Goal: Task Accomplishment & Management: Complete application form

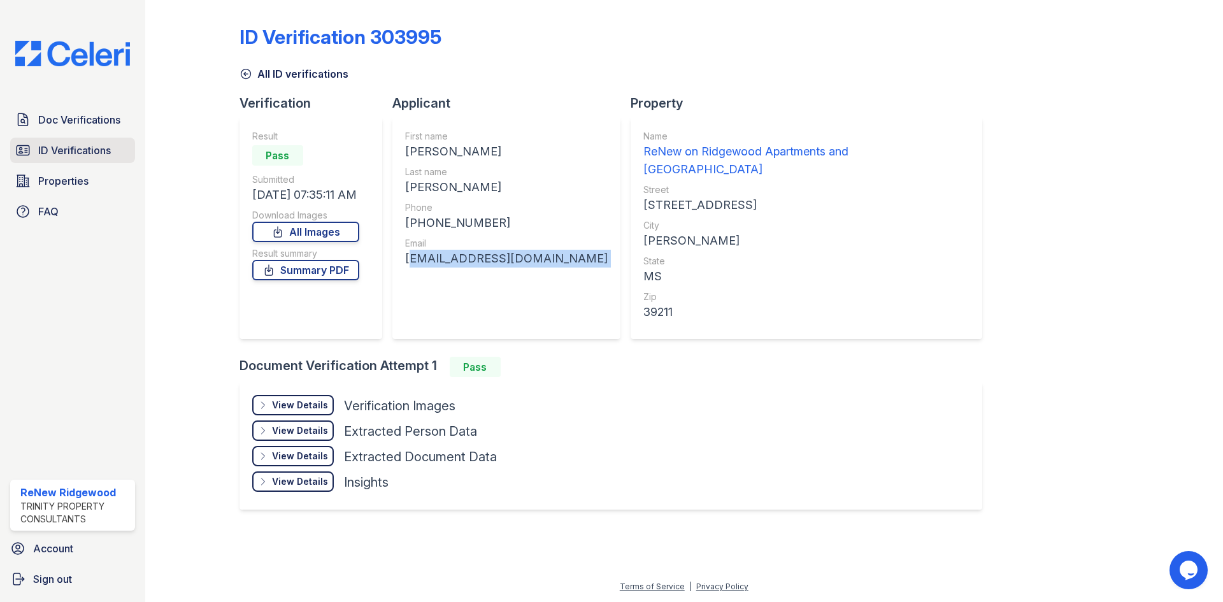
click at [96, 145] on span "ID Verifications" at bounding box center [74, 150] width 73 height 15
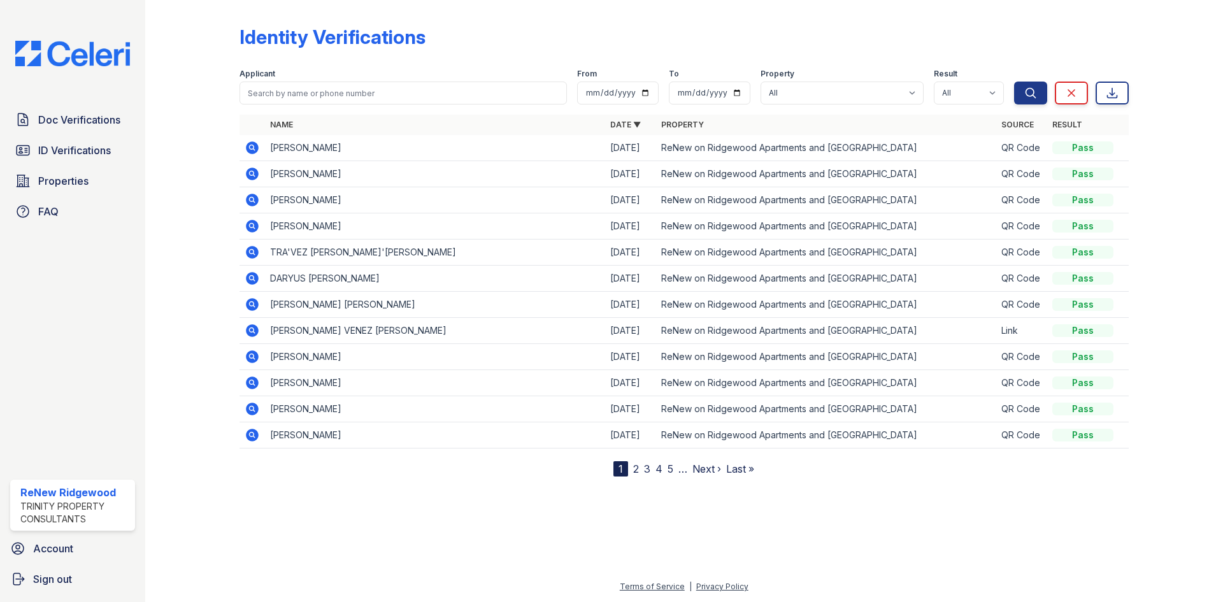
click at [248, 147] on icon at bounding box center [252, 147] width 13 height 13
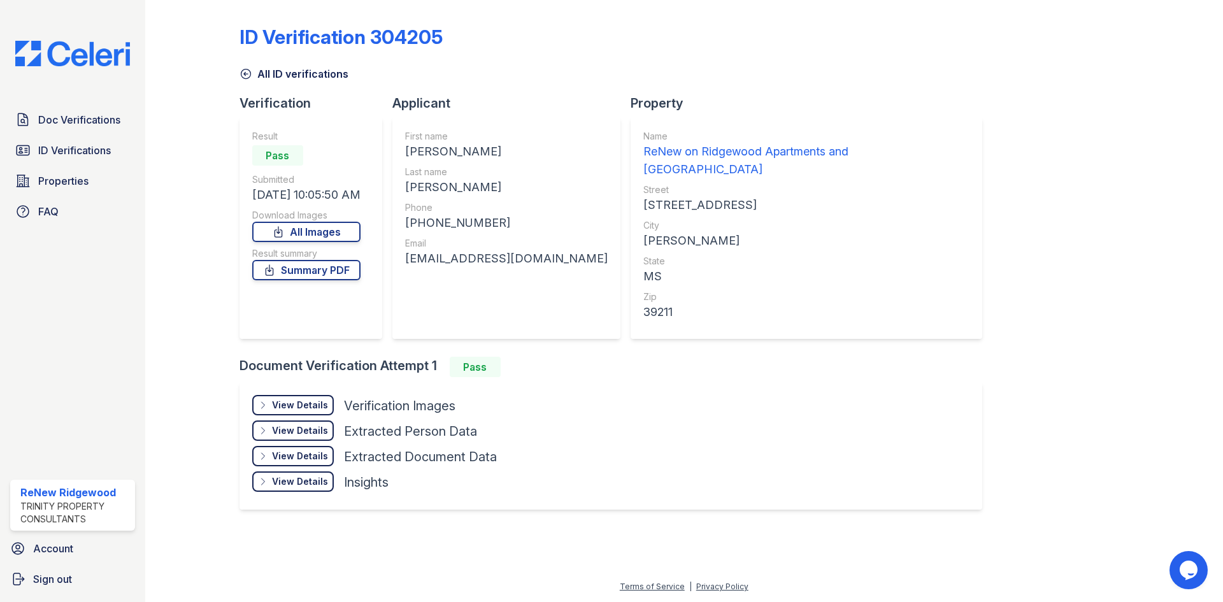
click at [255, 75] on link "All ID verifications" at bounding box center [293, 73] width 109 height 15
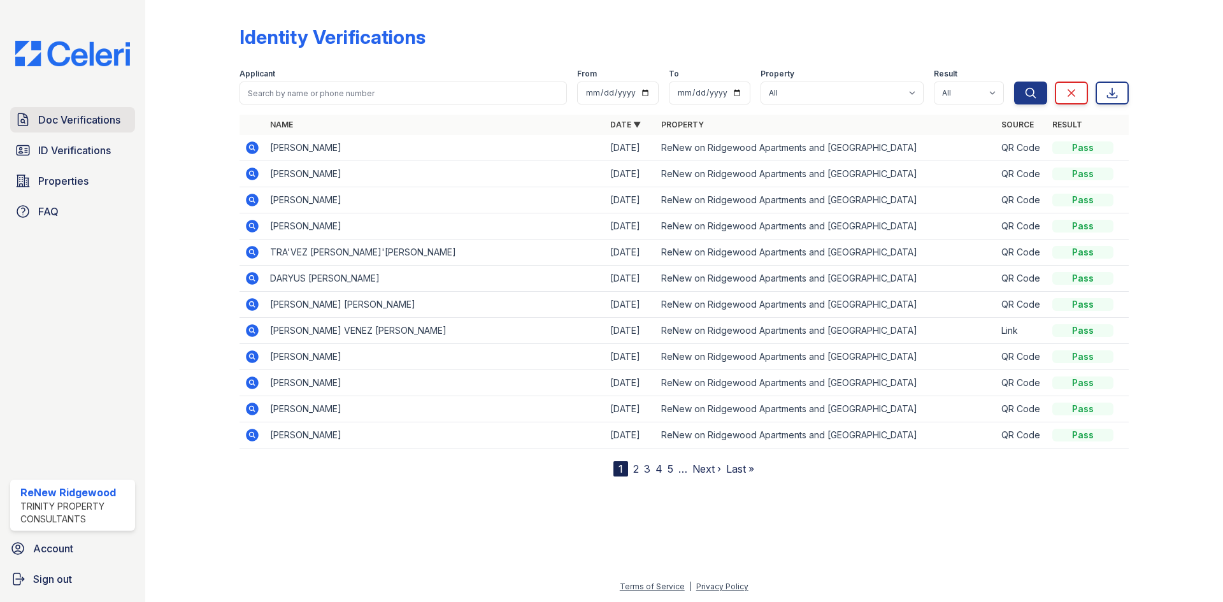
click at [98, 120] on span "Doc Verifications" at bounding box center [79, 119] width 82 height 15
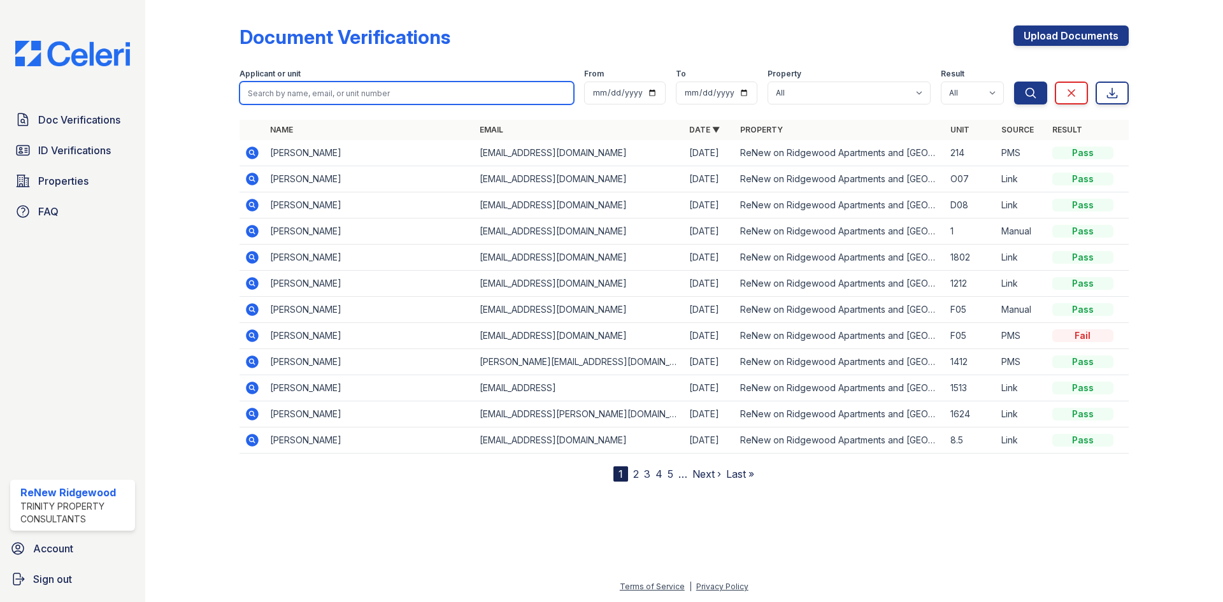
click at [355, 89] on input "search" at bounding box center [406, 93] width 334 height 23
type input "DOM"
click at [1014, 82] on button "Search" at bounding box center [1030, 93] width 33 height 23
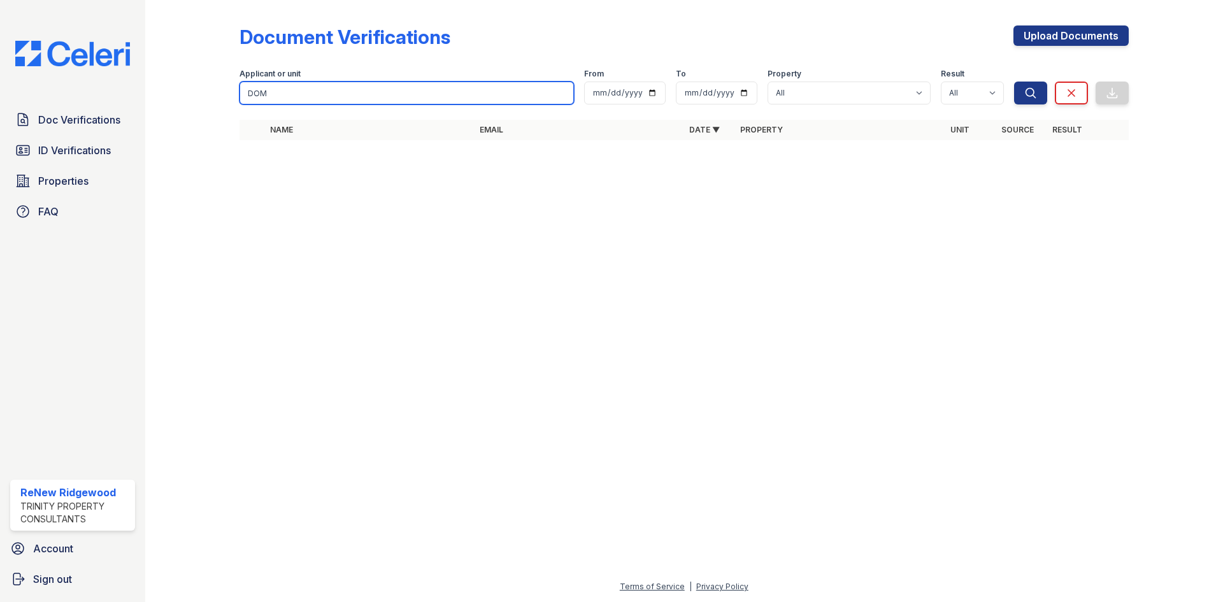
click at [355, 89] on input "DOM" at bounding box center [406, 93] width 334 height 23
type input "nichole"
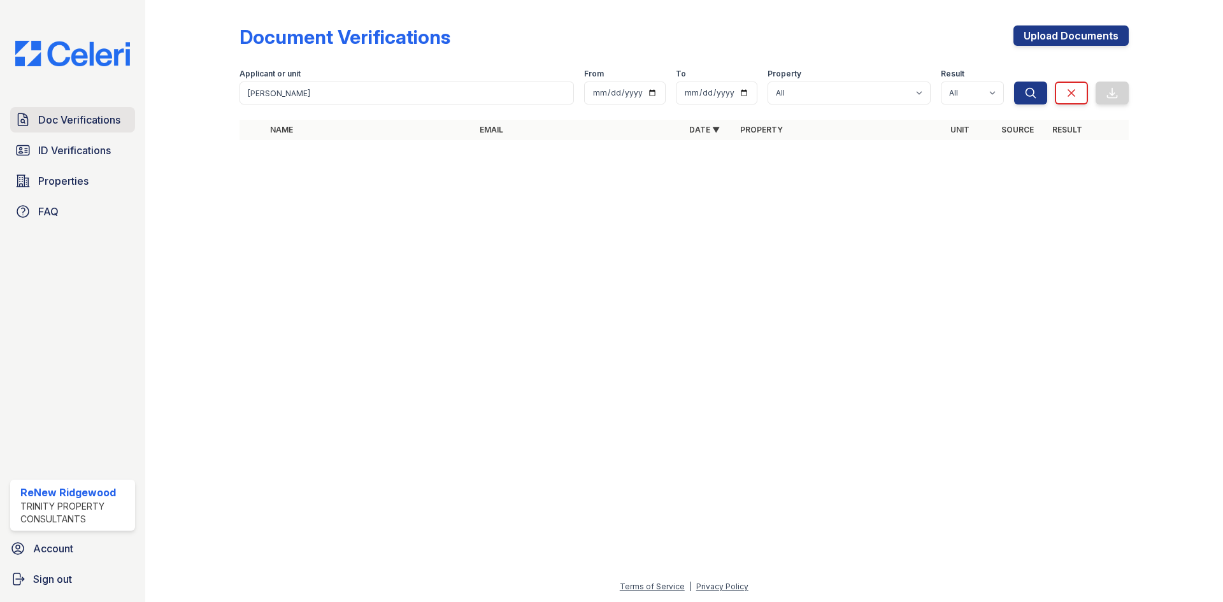
click at [97, 124] on span "Doc Verifications" at bounding box center [79, 119] width 82 height 15
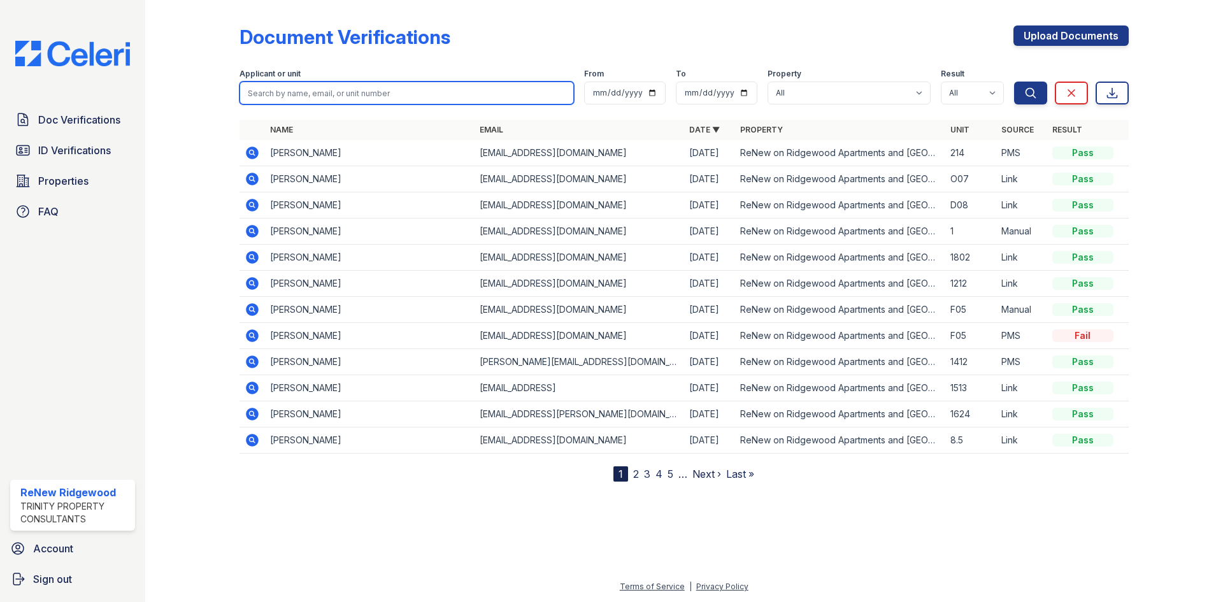
click at [268, 101] on input "search" at bounding box center [406, 93] width 334 height 23
click at [271, 99] on input "search" at bounding box center [406, 93] width 334 height 23
type input "gainwell"
click at [1014, 82] on button "Search" at bounding box center [1030, 93] width 33 height 23
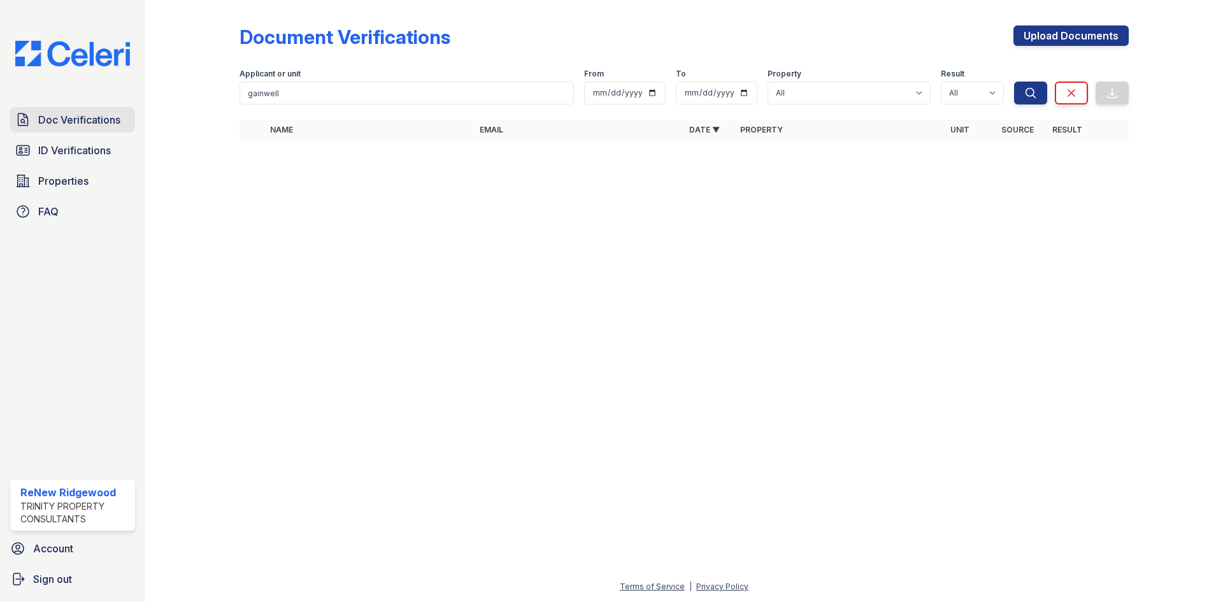
click at [79, 117] on span "Doc Verifications" at bounding box center [79, 119] width 82 height 15
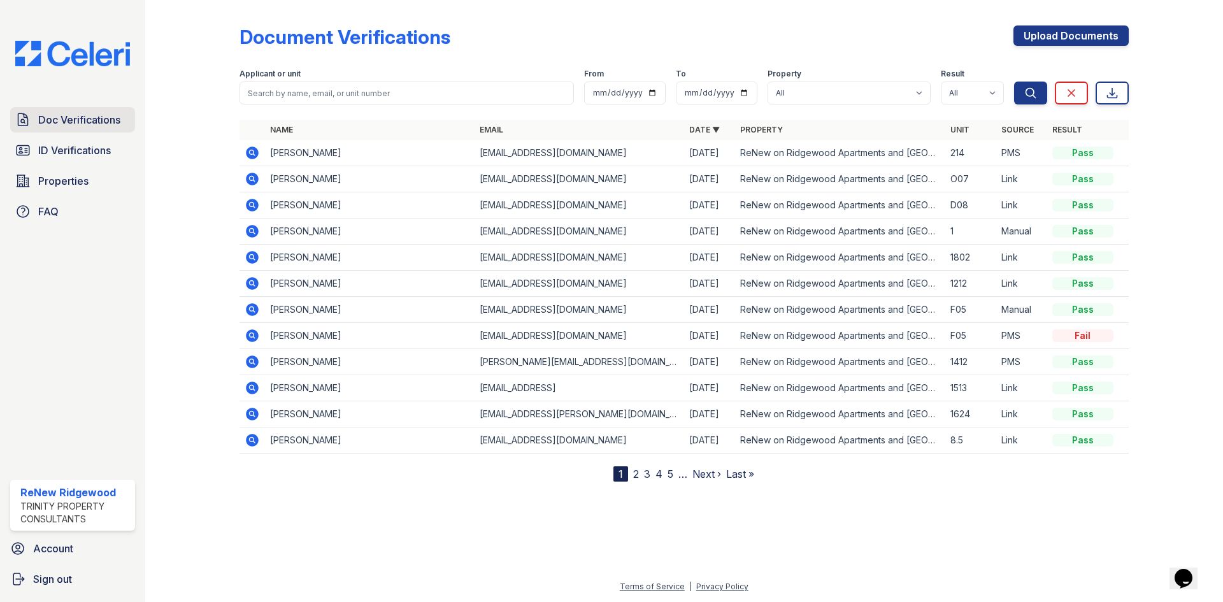
click at [83, 109] on link "Doc Verifications" at bounding box center [72, 119] width 125 height 25
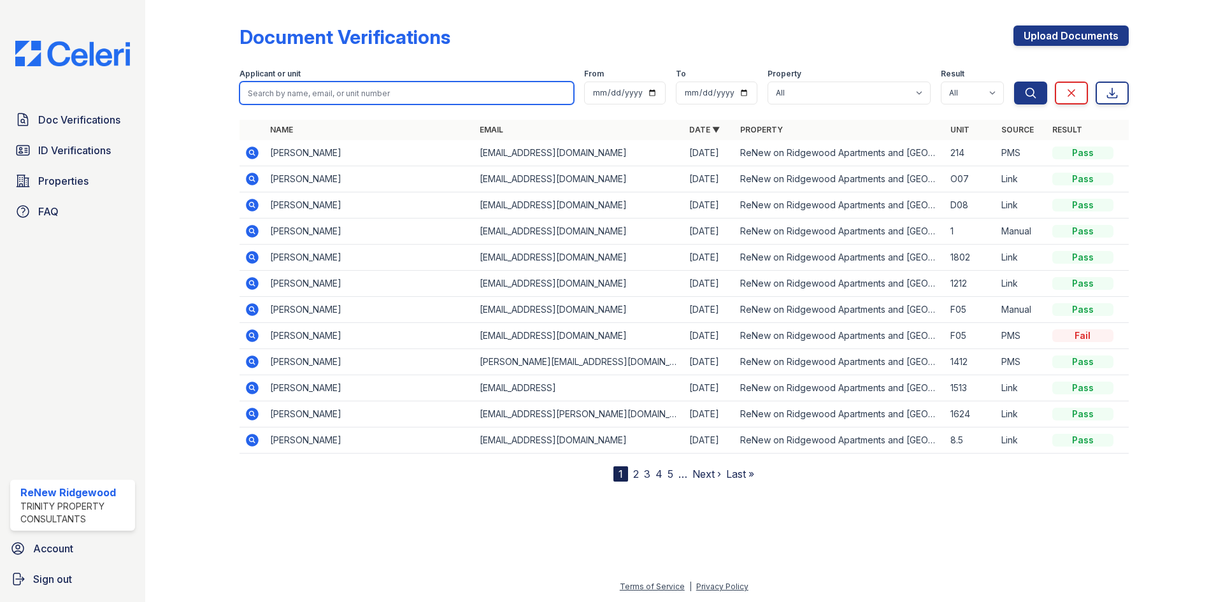
click at [320, 85] on input "search" at bounding box center [406, 93] width 334 height 23
type input "[PERSON_NAME]"
click at [333, 96] on input "[PERSON_NAME]" at bounding box center [406, 93] width 334 height 23
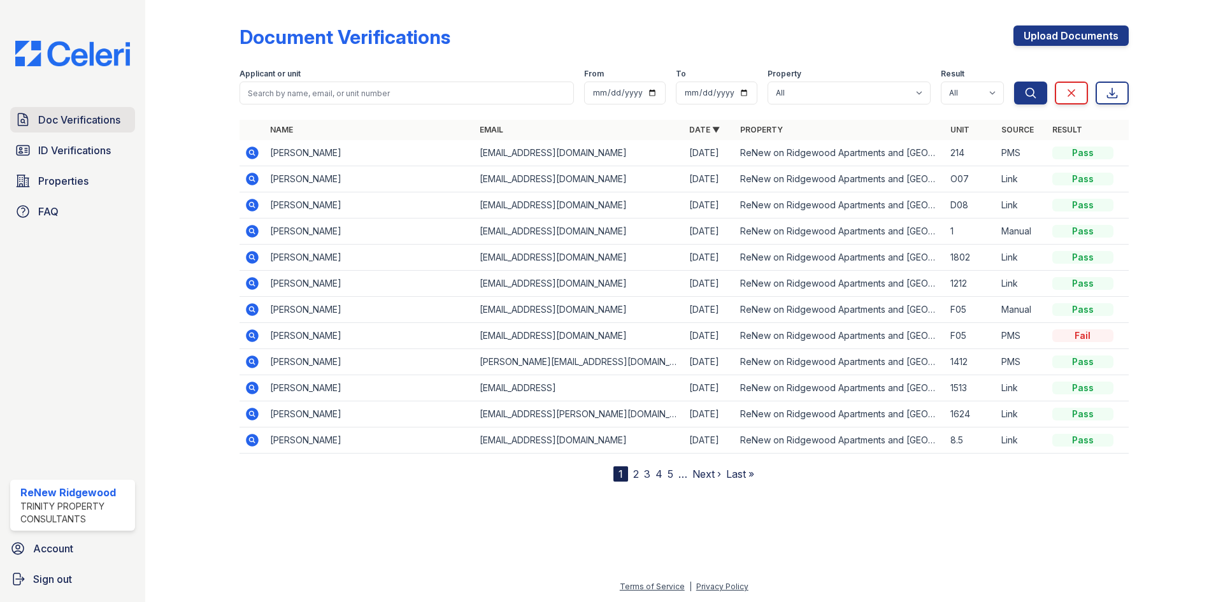
click at [99, 119] on span "Doc Verifications" at bounding box center [79, 119] width 82 height 15
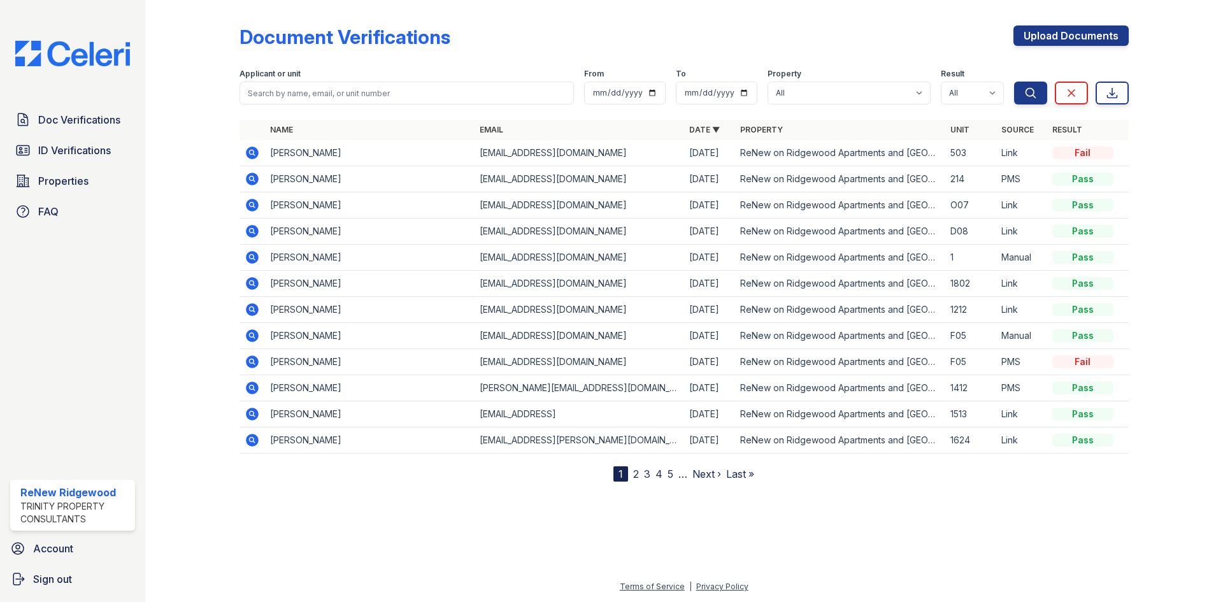
click at [250, 155] on icon at bounding box center [252, 152] width 13 height 13
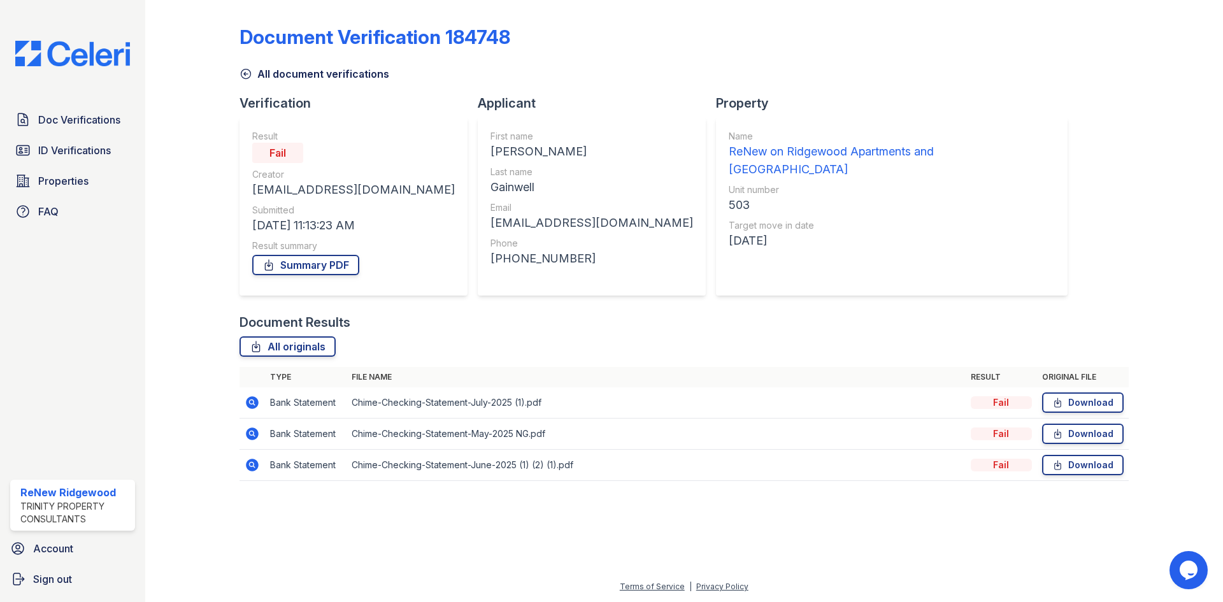
click at [250, 404] on icon at bounding box center [252, 402] width 13 height 13
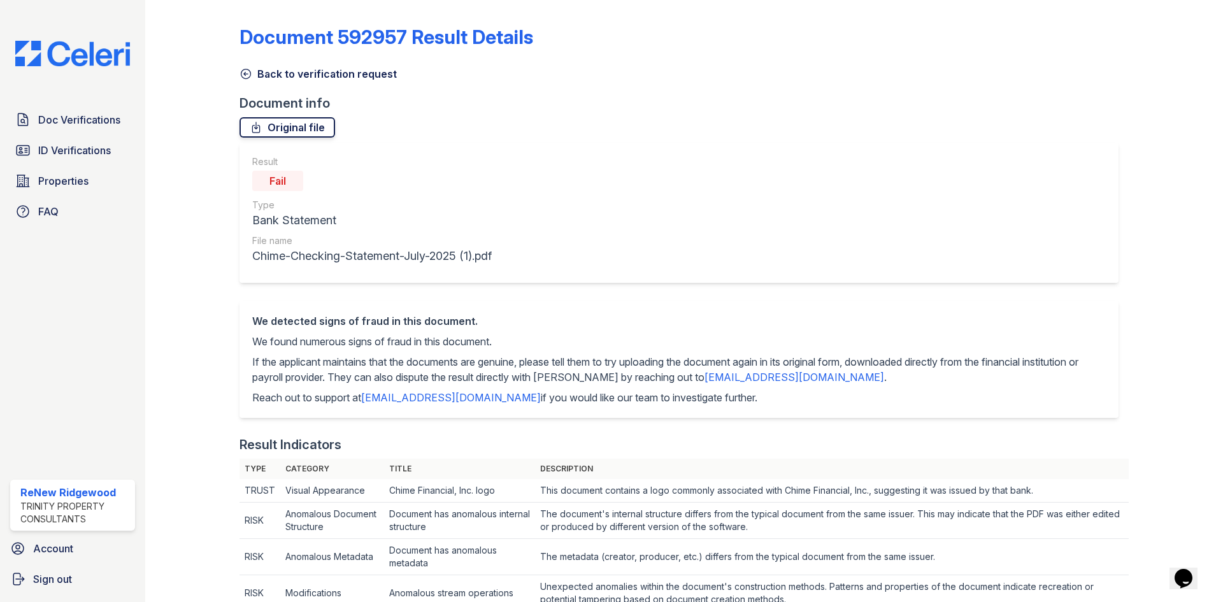
click at [266, 127] on link "Original file" at bounding box center [287, 127] width 96 height 20
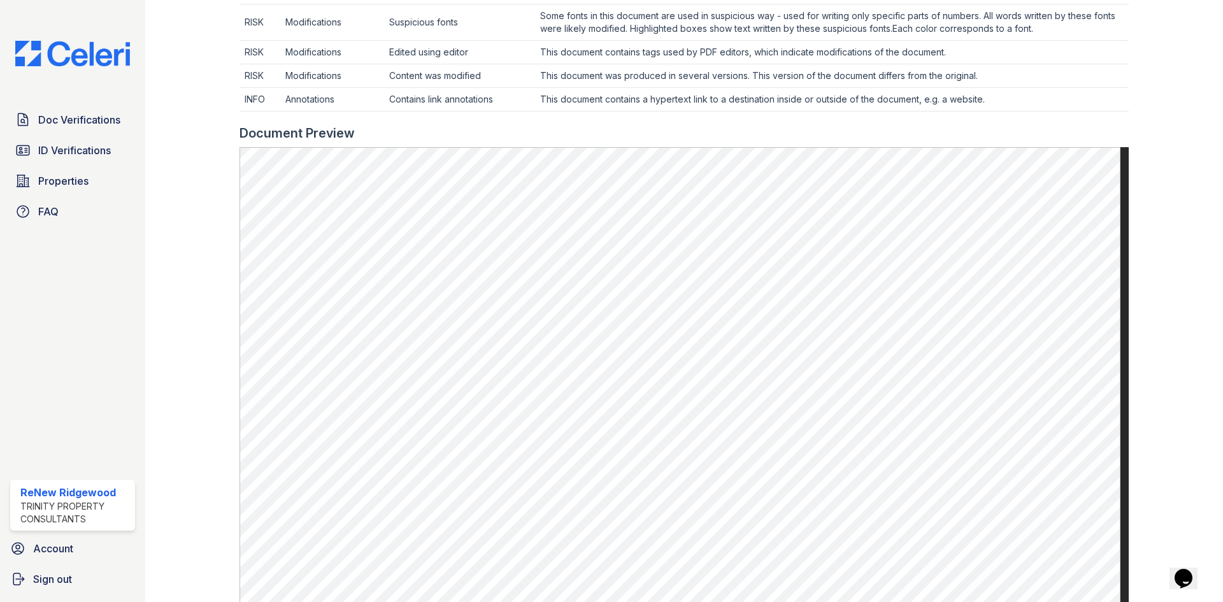
scroll to position [764, 0]
click at [83, 115] on span "Doc Verifications" at bounding box center [79, 119] width 82 height 15
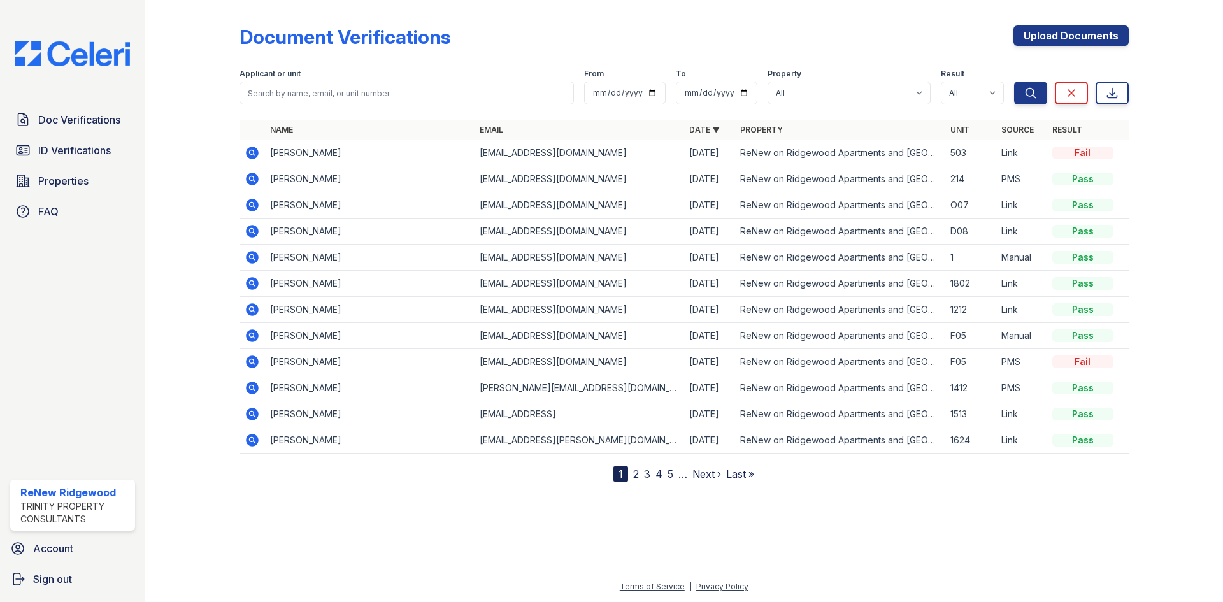
click at [248, 157] on icon at bounding box center [252, 152] width 13 height 13
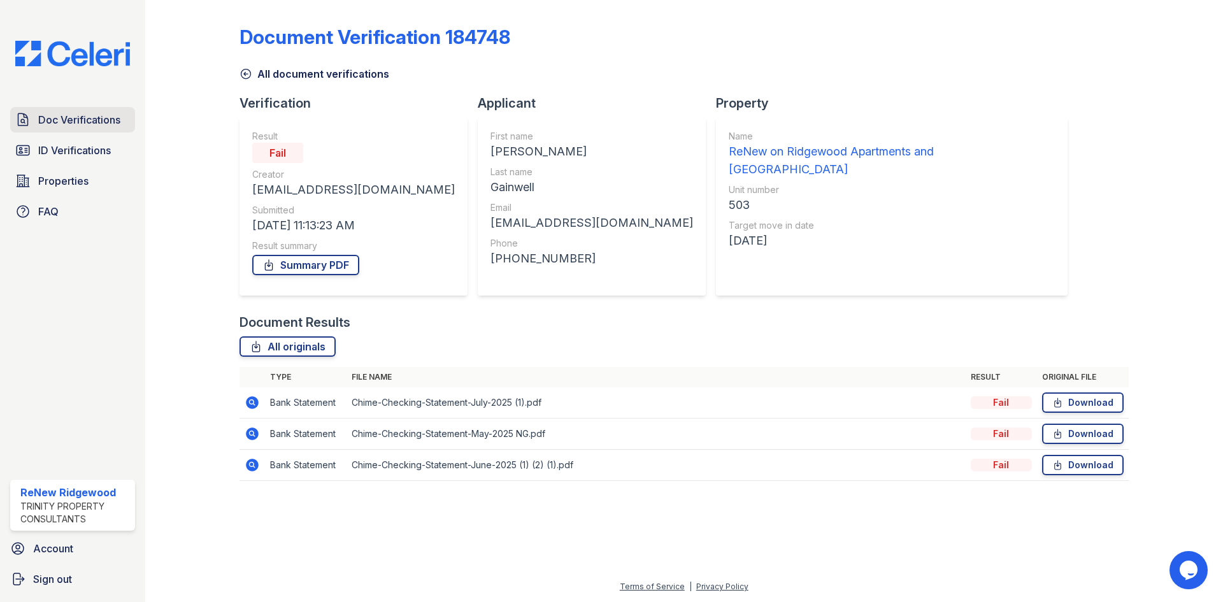
click at [49, 120] on span "Doc Verifications" at bounding box center [79, 119] width 82 height 15
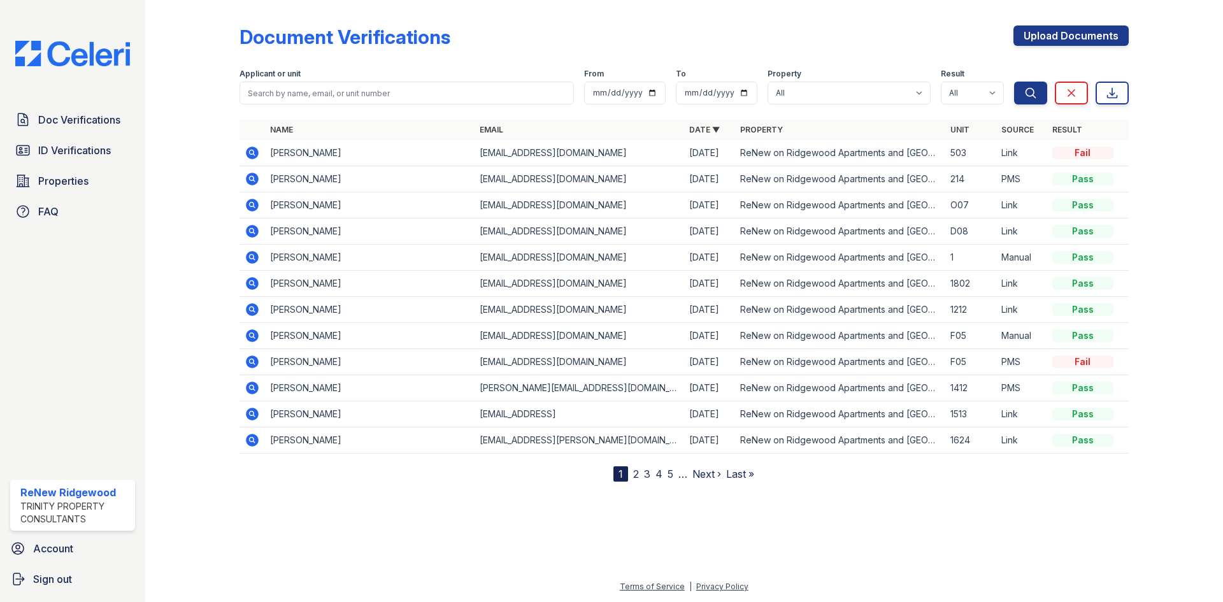
click at [253, 156] on icon at bounding box center [252, 152] width 13 height 13
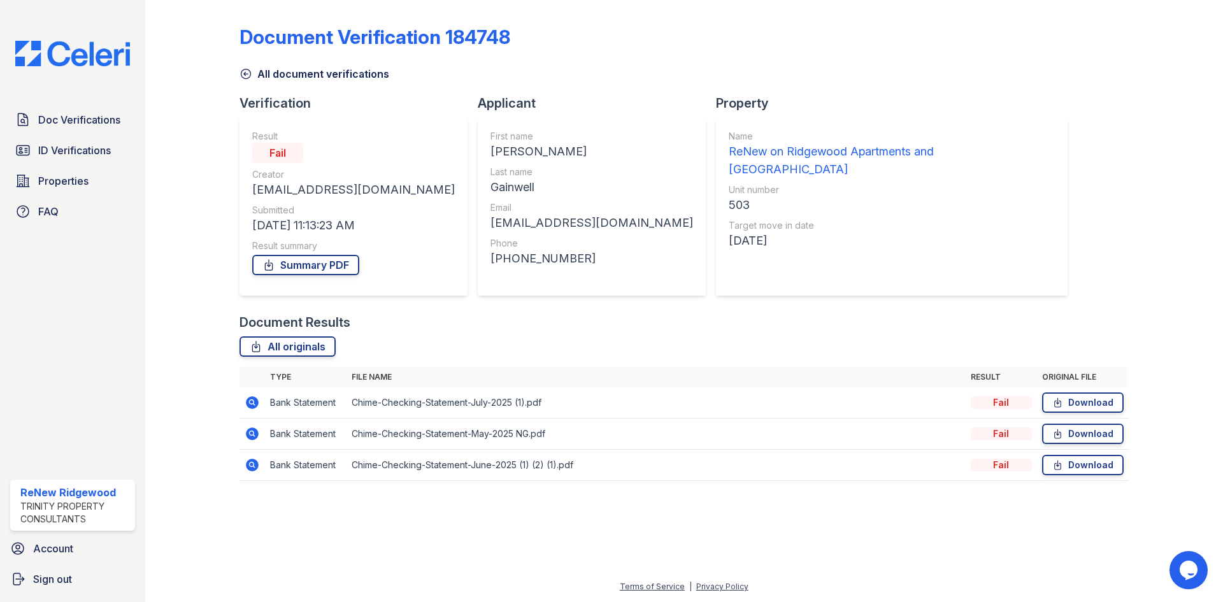
click at [241, 79] on icon at bounding box center [245, 74] width 13 height 13
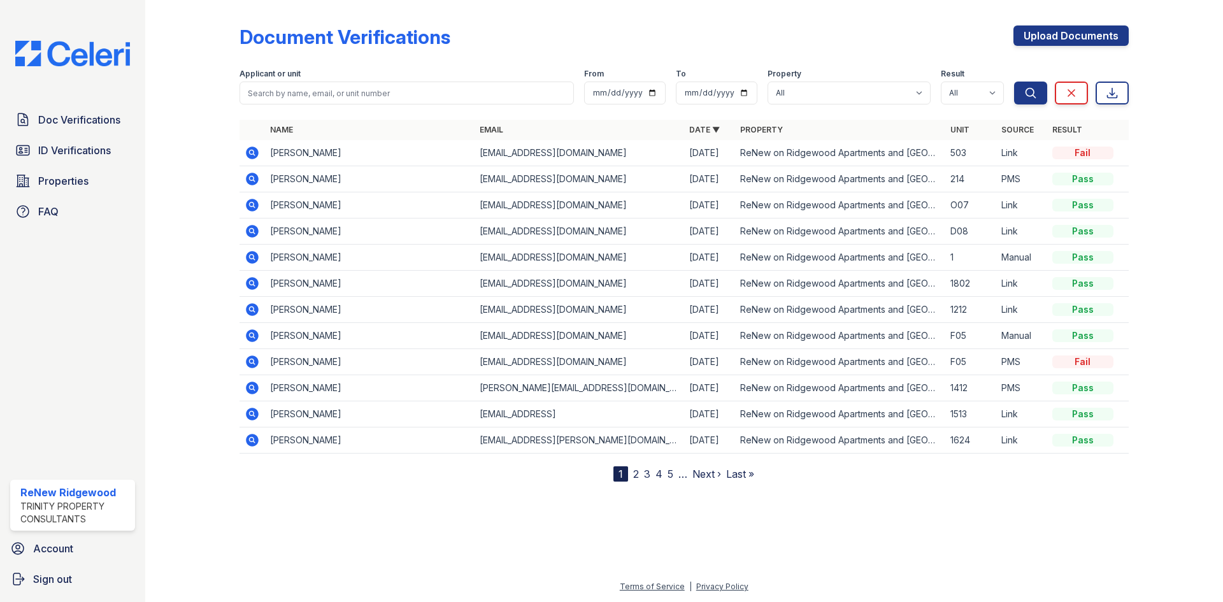
click at [252, 153] on icon at bounding box center [251, 151] width 3 height 3
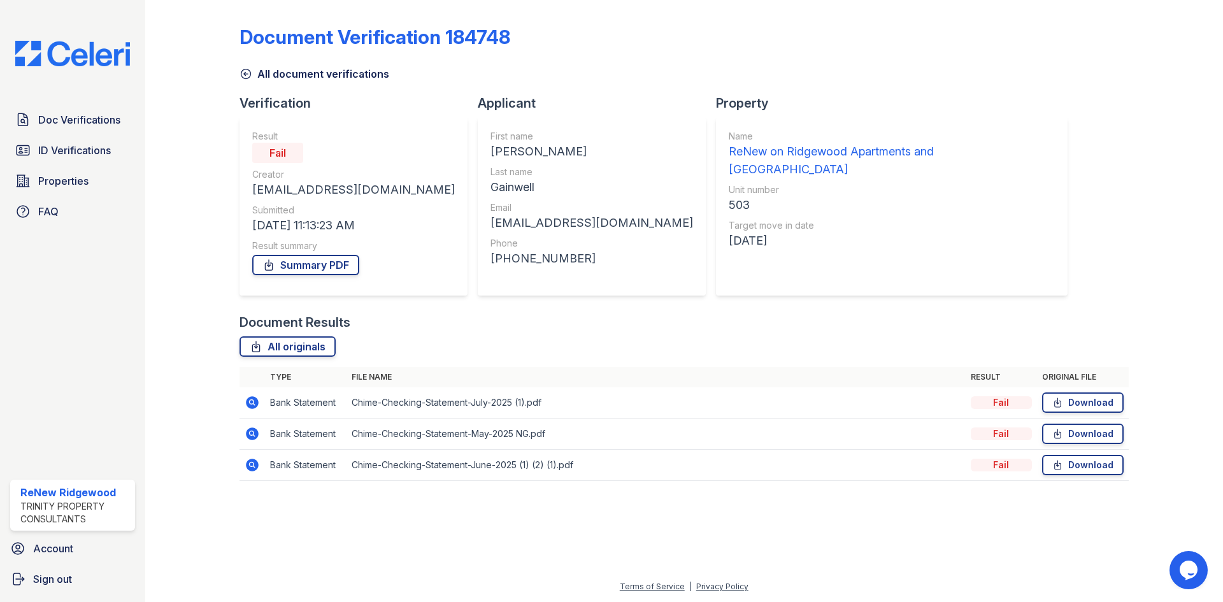
click at [256, 75] on link "All document verifications" at bounding box center [314, 73] width 150 height 15
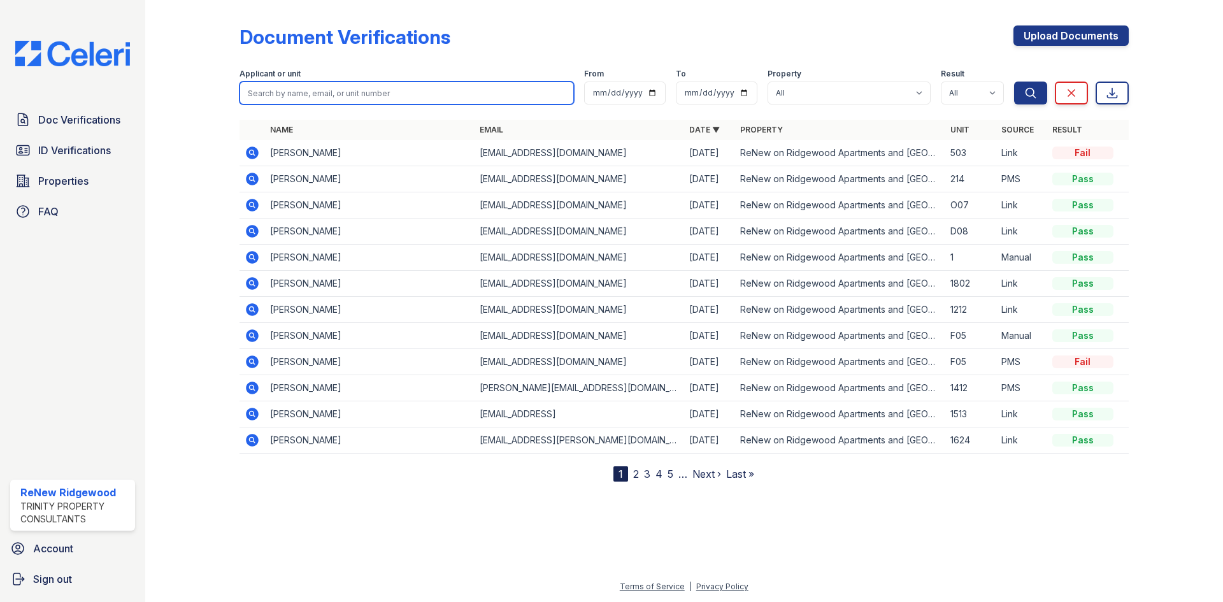
click at [305, 84] on input "search" at bounding box center [406, 93] width 334 height 23
type input "n"
type input "gainwell"
click at [1014, 82] on button "Search" at bounding box center [1030, 93] width 33 height 23
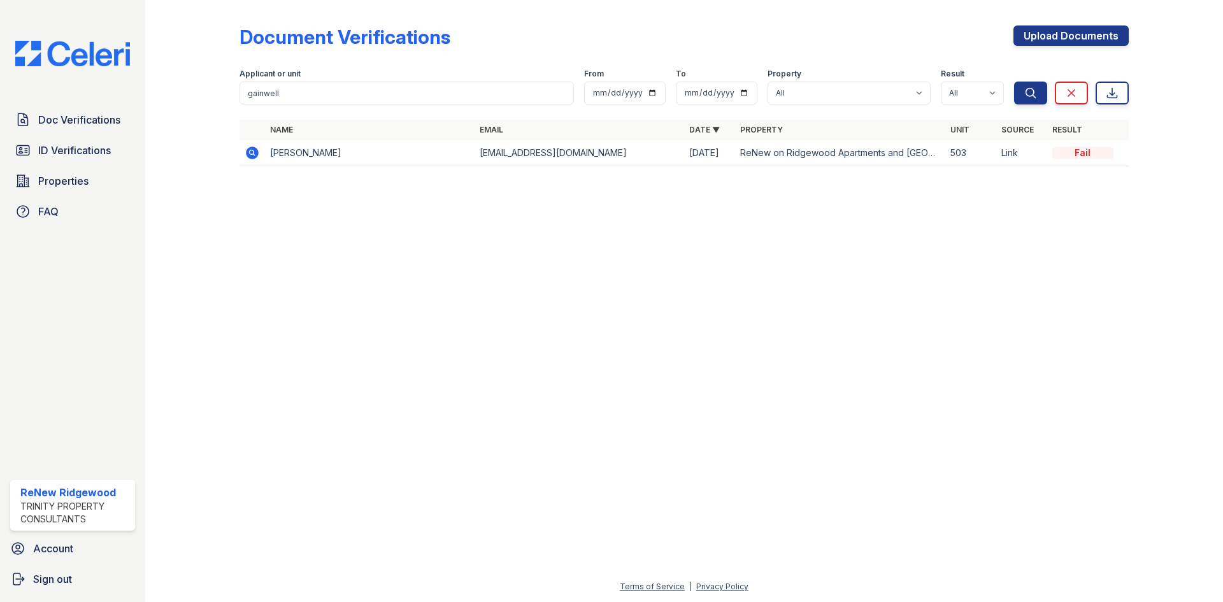
click at [302, 157] on td "[PERSON_NAME]" at bounding box center [370, 153] width 210 height 26
click at [1029, 38] on link "Upload Documents" at bounding box center [1070, 35] width 115 height 20
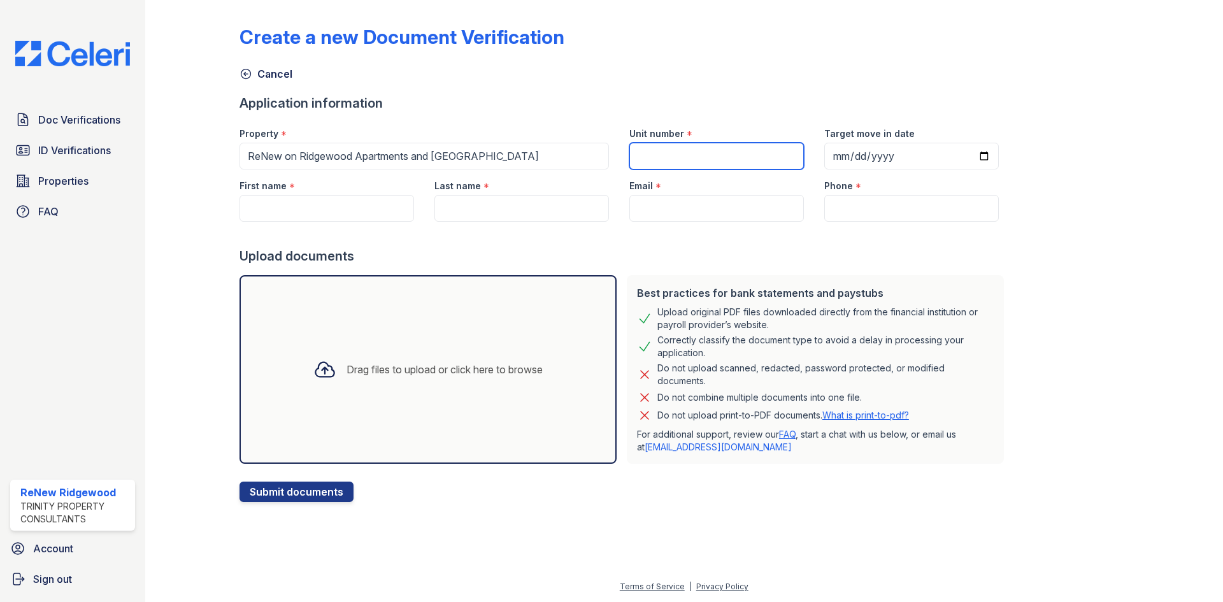
click at [652, 154] on input "Unit number" at bounding box center [716, 156] width 175 height 27
type input "503"
click at [835, 156] on input "Target move in date" at bounding box center [911, 156] width 175 height 27
click at [968, 153] on input "Target move in date" at bounding box center [911, 156] width 175 height 27
type input "2025-08-29"
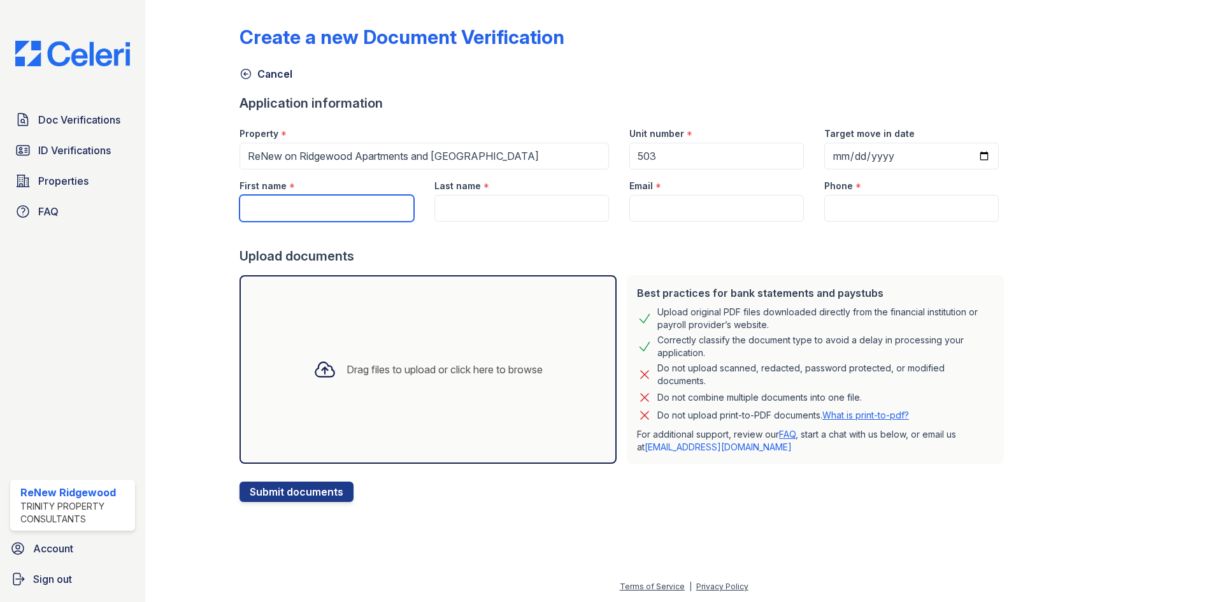
click at [345, 207] on input "First name" at bounding box center [326, 208] width 175 height 27
type input "Nicole"
click at [559, 218] on input "Last name" at bounding box center [521, 208] width 175 height 27
type input "Gainwell"
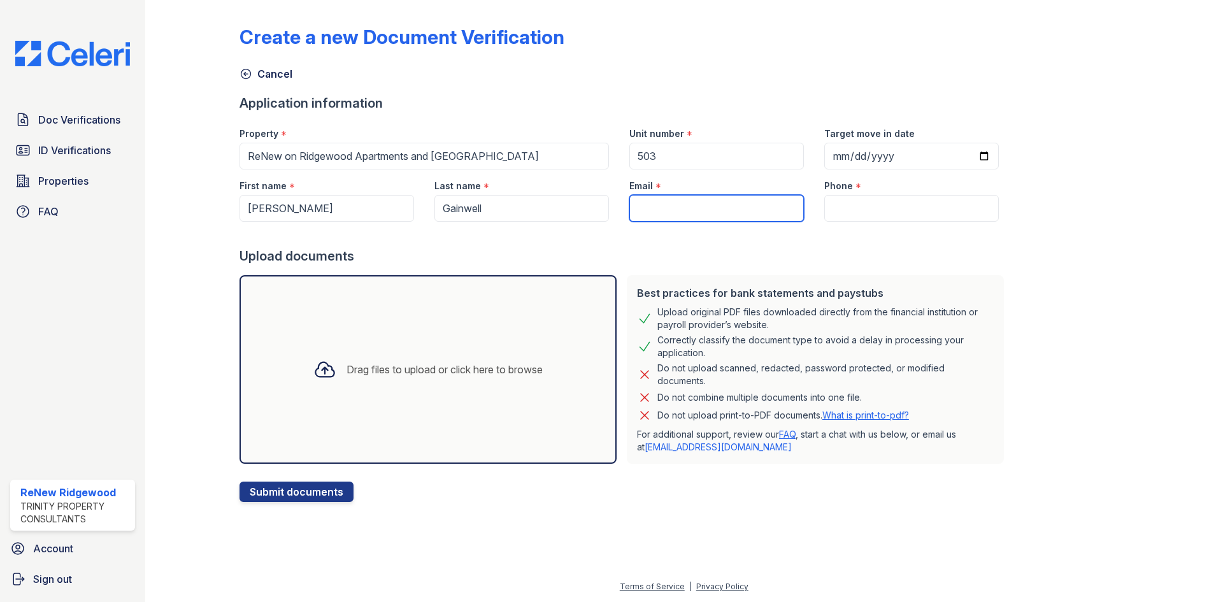
click at [683, 214] on input "Email" at bounding box center [716, 208] width 175 height 27
click at [666, 208] on input "Email" at bounding box center [716, 208] width 175 height 27
paste input "[EMAIL_ADDRESS][DOMAIN_NAME]"
type input "[EMAIL_ADDRESS][DOMAIN_NAME]"
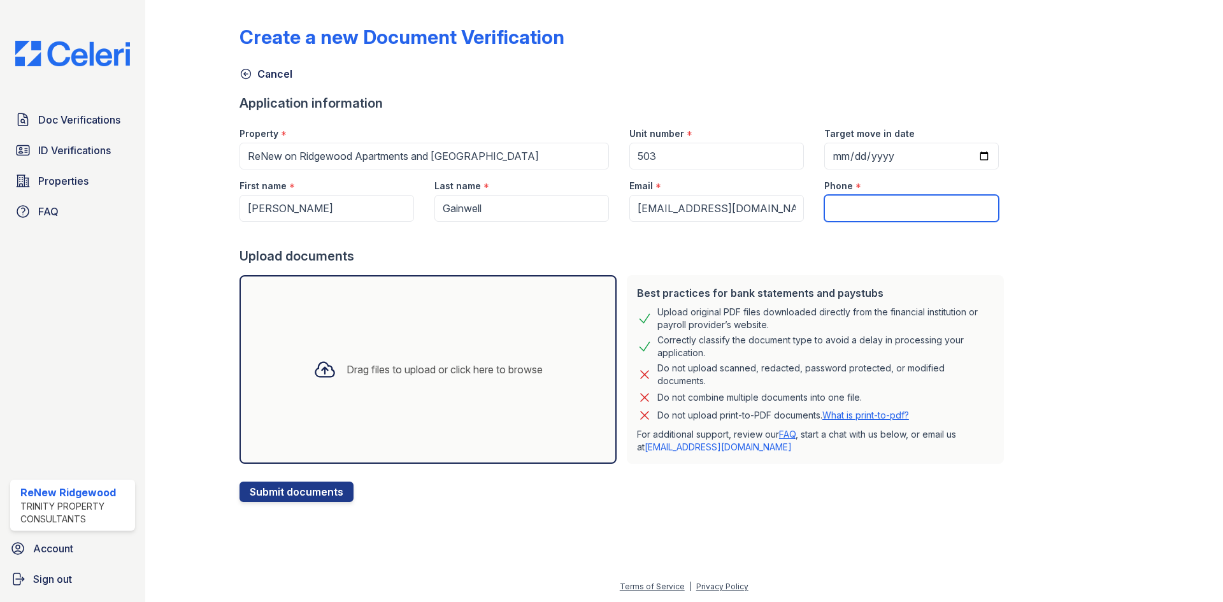
click at [897, 204] on input "Phone" at bounding box center [911, 208] width 175 height 27
click at [899, 203] on input "Phone" at bounding box center [911, 208] width 175 height 27
paste input "+1 601-213-6446"
type input "+1 601-213-6446"
click at [1071, 249] on div "Create a new Document Verification Cancel Application information Property * Re…" at bounding box center [683, 253] width 889 height 497
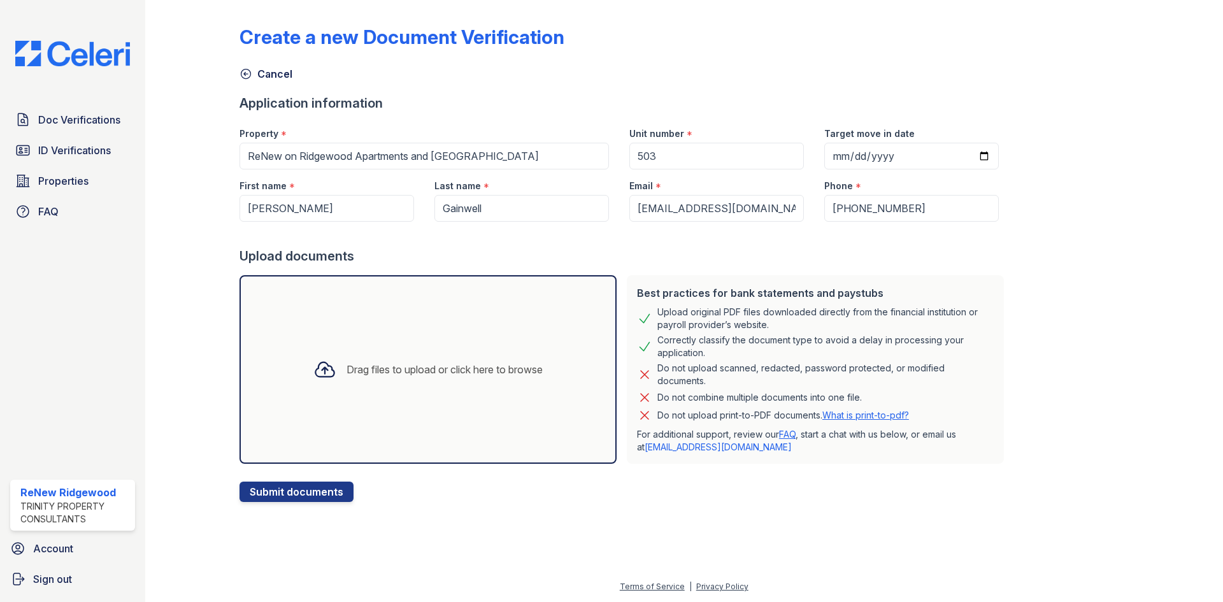
click at [424, 364] on div "Drag files to upload or click here to browse" at bounding box center [444, 369] width 196 height 15
click at [431, 374] on div "Drag files to upload or click here to browse" at bounding box center [444, 369] width 196 height 15
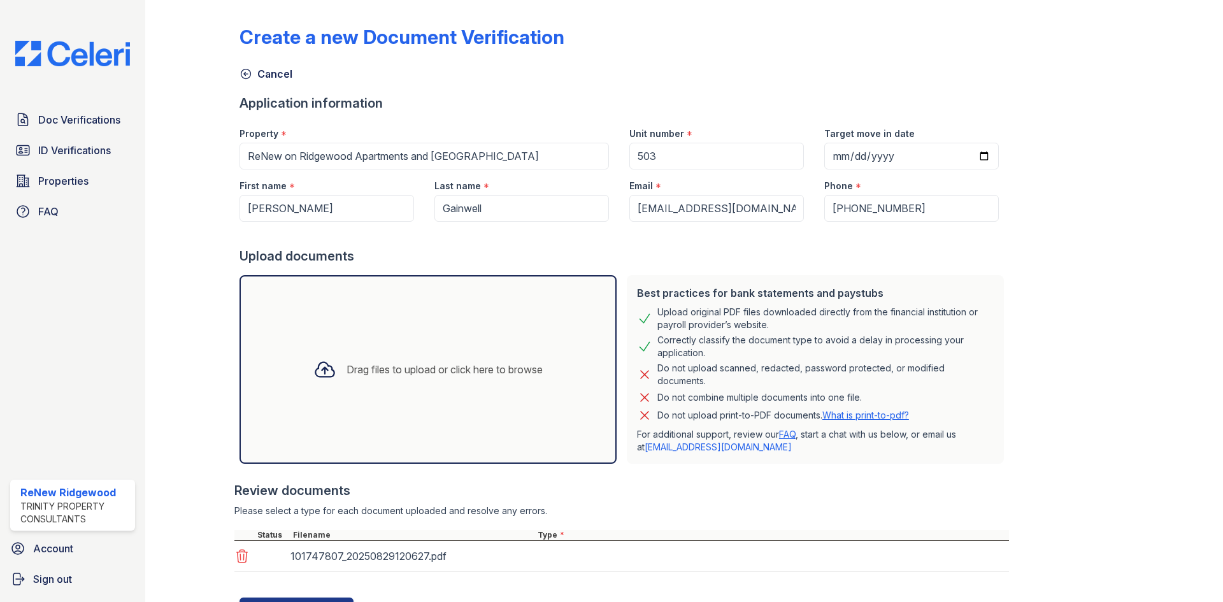
scroll to position [59, 0]
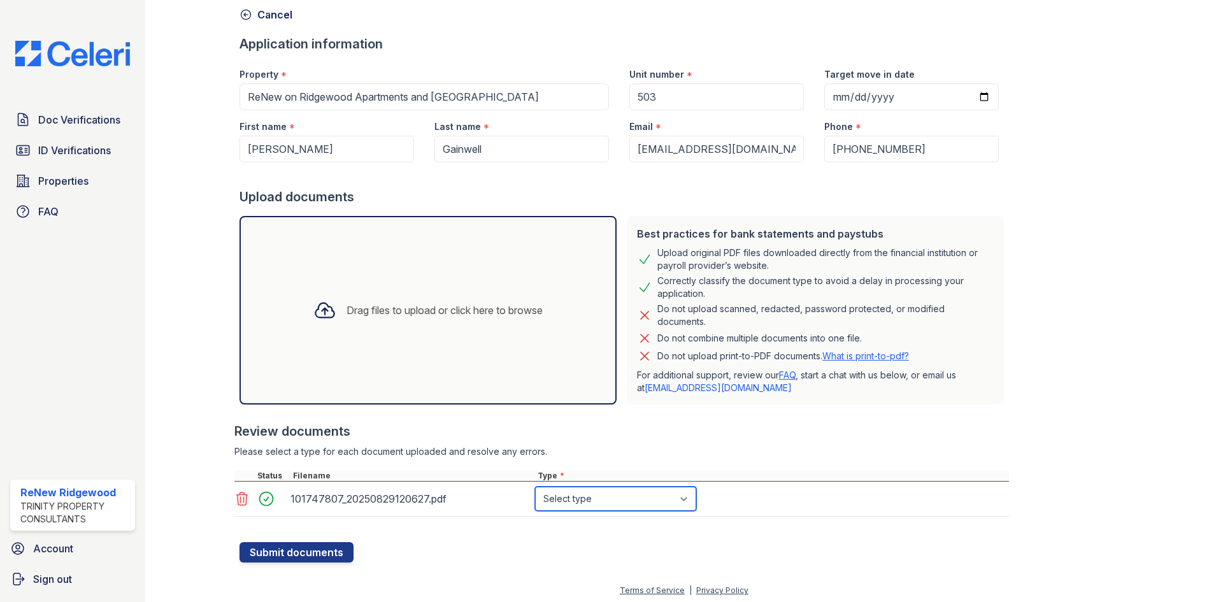
click at [596, 495] on select "Select type Paystub Bank Statement Offer Letter Tax Documents Benefit Award Let…" at bounding box center [615, 499] width 161 height 24
select select "paystub"
click at [535, 487] on select "Select type Paystub Bank Statement Offer Letter Tax Documents Benefit Award Let…" at bounding box center [615, 499] width 161 height 24
click at [418, 359] on div "Drag files to upload or click here to browse" at bounding box center [427, 310] width 377 height 189
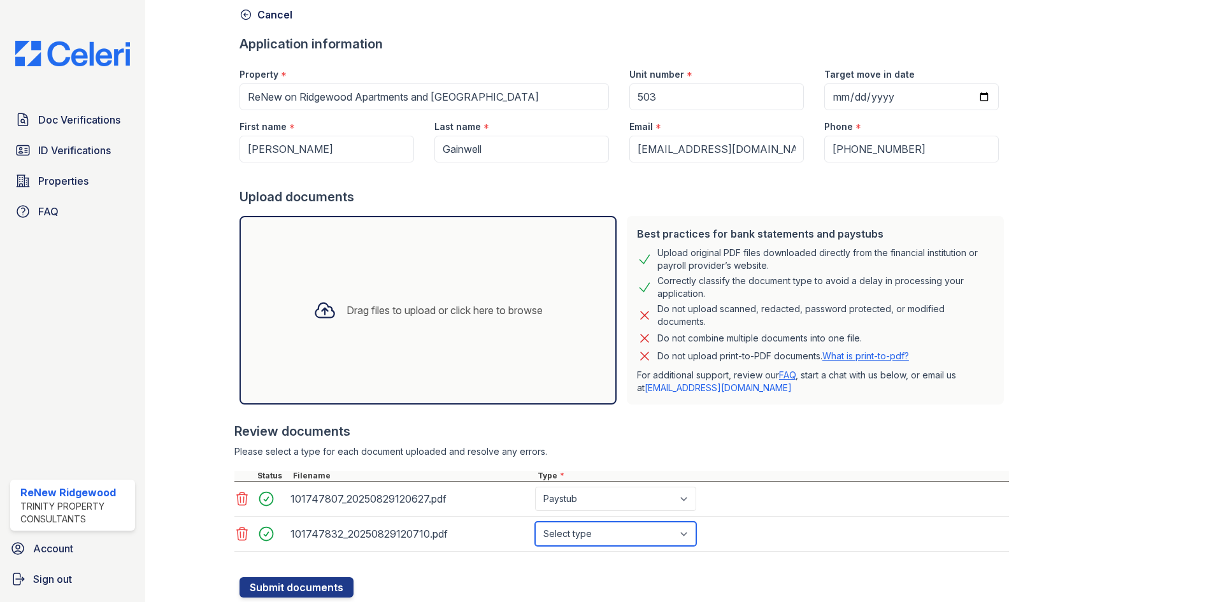
click at [625, 534] on select "Select type Paystub Bank Statement Offer Letter Tax Documents Benefit Award Let…" at bounding box center [615, 534] width 161 height 24
select select "paystub"
click at [535, 522] on select "Select type Paystub Bank Statement Offer Letter Tax Documents Benefit Award Let…" at bounding box center [615, 534] width 161 height 24
click at [382, 348] on div "Drag files to upload or click here to browse" at bounding box center [427, 310] width 377 height 189
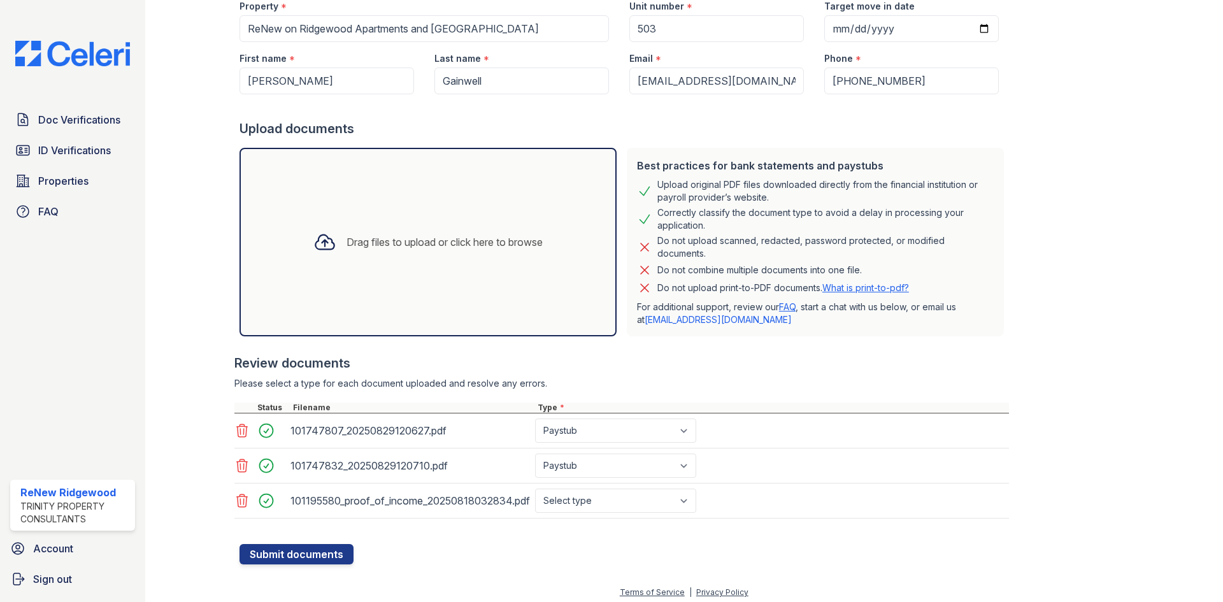
scroll to position [133, 0]
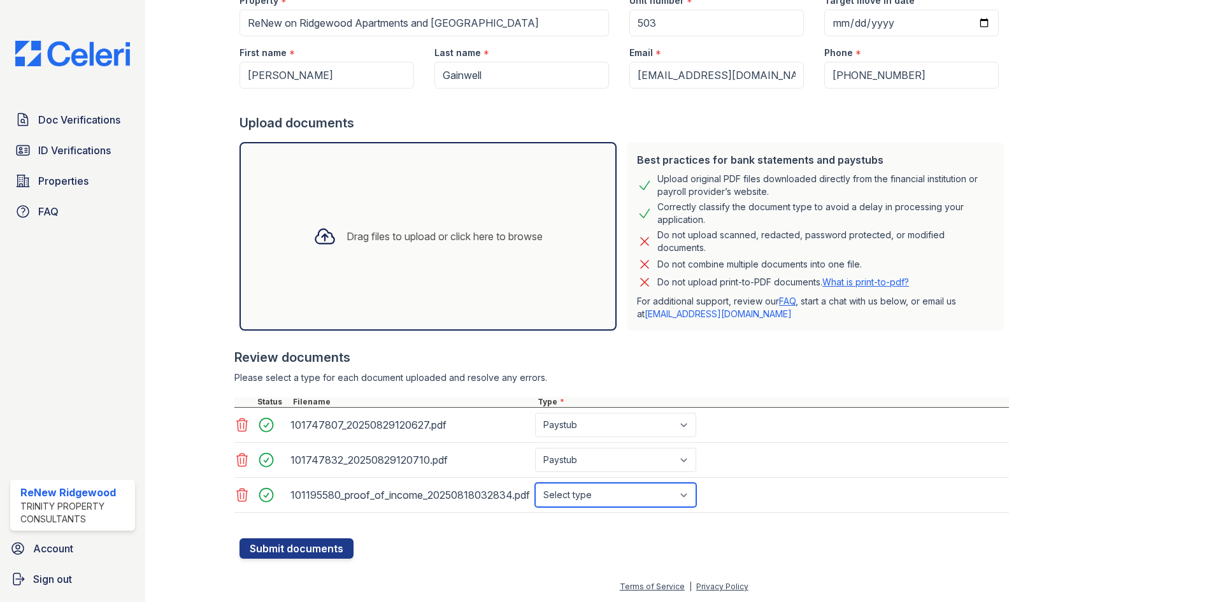
click at [620, 500] on select "Select type Paystub Bank Statement Offer Letter Tax Documents Benefit Award Let…" at bounding box center [615, 495] width 161 height 24
select select "paystub"
click at [535, 483] on select "Select type Paystub Bank Statement Offer Letter Tax Documents Benefit Award Let…" at bounding box center [615, 495] width 161 height 24
click at [239, 423] on icon at bounding box center [241, 424] width 15 height 15
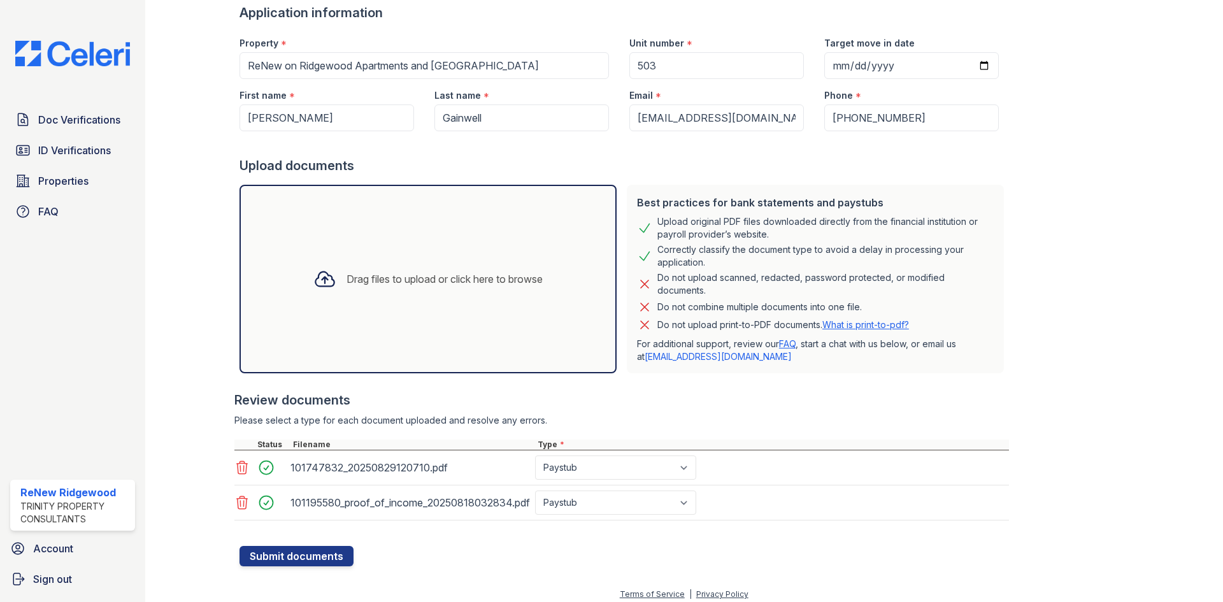
scroll to position [98, 0]
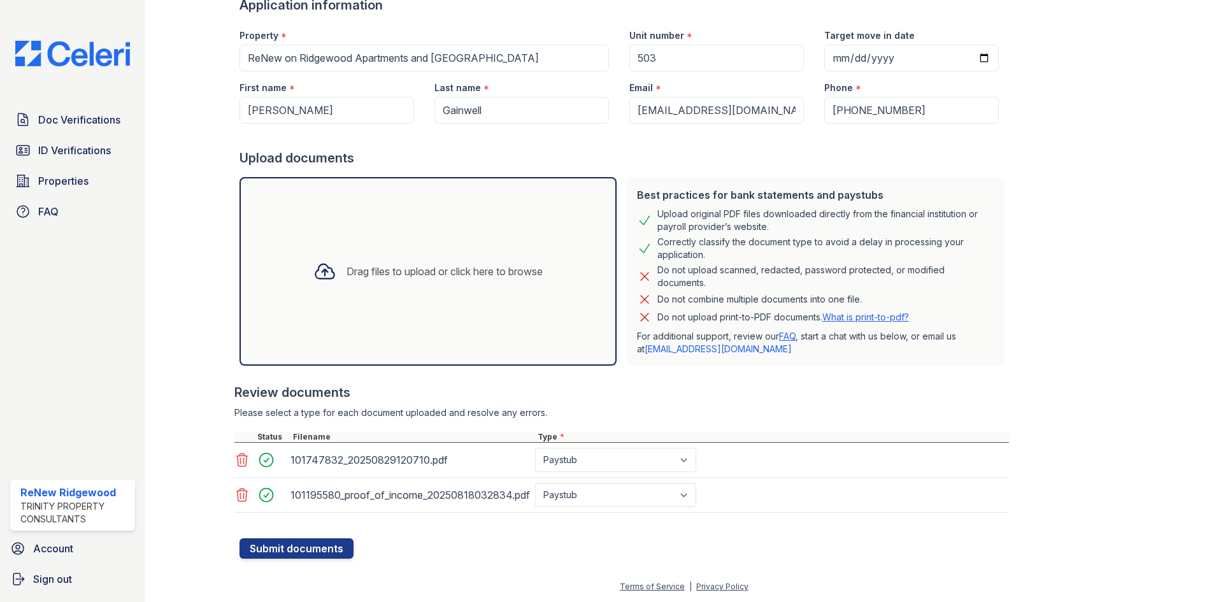
click at [422, 287] on div "Drag files to upload or click here to browse" at bounding box center [428, 271] width 250 height 43
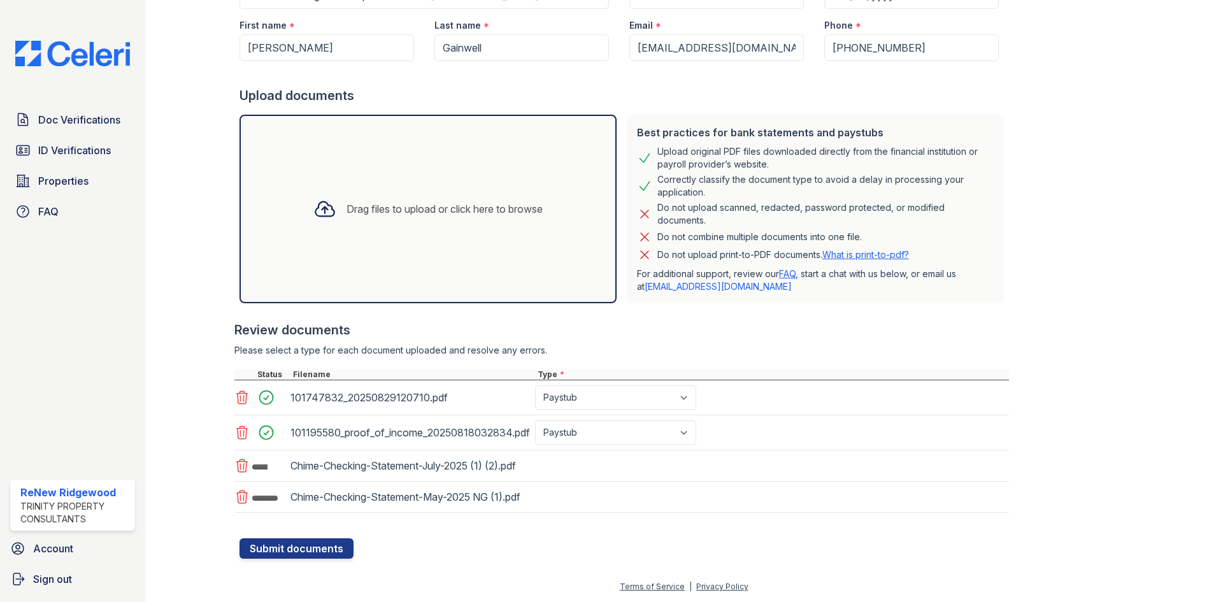
scroll to position [176, 0]
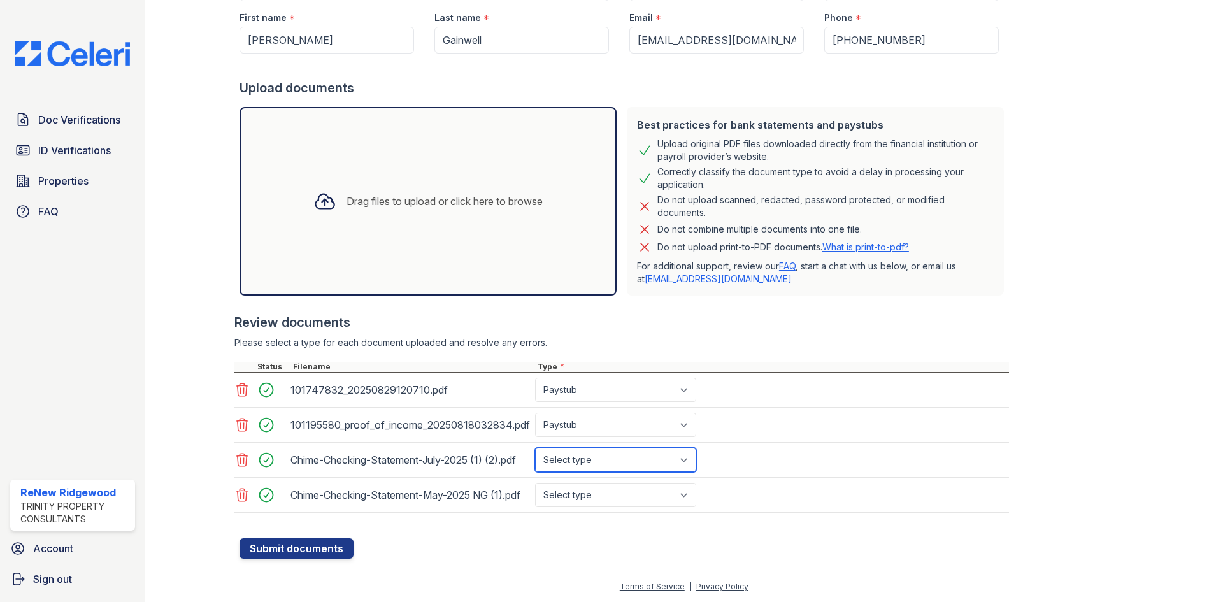
click at [664, 453] on select "Select type Paystub Bank Statement Offer Letter Tax Documents Benefit Award Let…" at bounding box center [615, 460] width 161 height 24
select select "bank_statement"
click at [535, 448] on select "Select type Paystub Bank Statement Offer Letter Tax Documents Benefit Award Let…" at bounding box center [615, 460] width 161 height 24
click at [662, 490] on select "Select type Paystub Bank Statement Offer Letter Tax Documents Benefit Award Let…" at bounding box center [615, 495] width 161 height 24
select select "bank_statement"
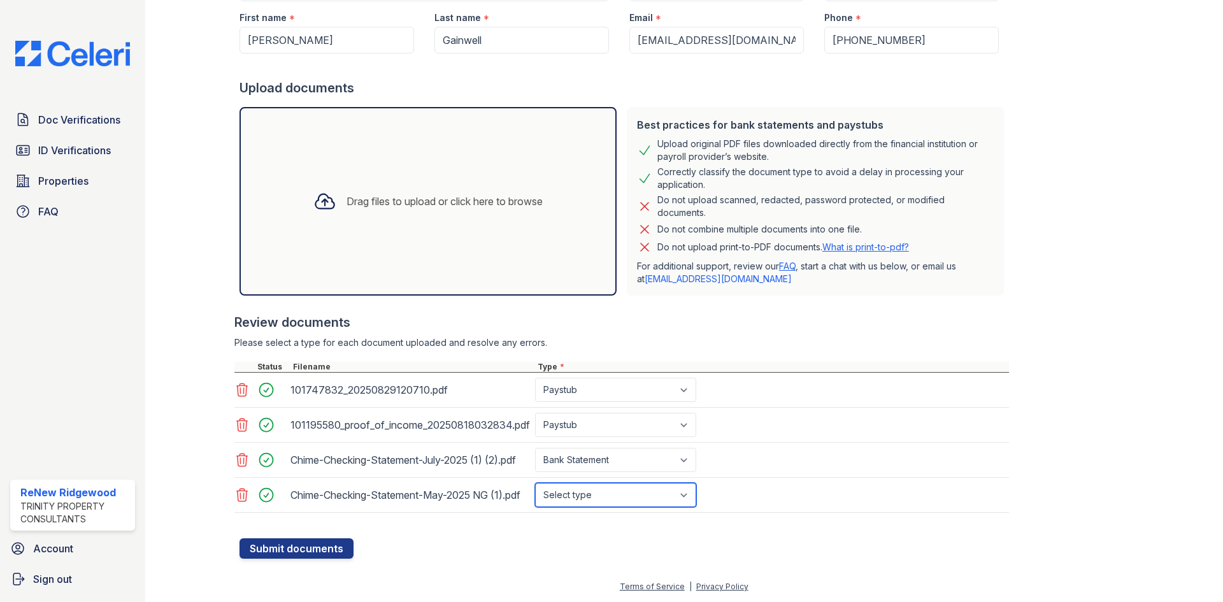
click at [535, 483] on select "Select type Paystub Bank Statement Offer Letter Tax Documents Benefit Award Let…" at bounding box center [615, 495] width 161 height 24
click at [495, 525] on div at bounding box center [623, 531] width 769 height 13
click at [529, 143] on div "Drag files to upload or click here to browse" at bounding box center [427, 201] width 377 height 189
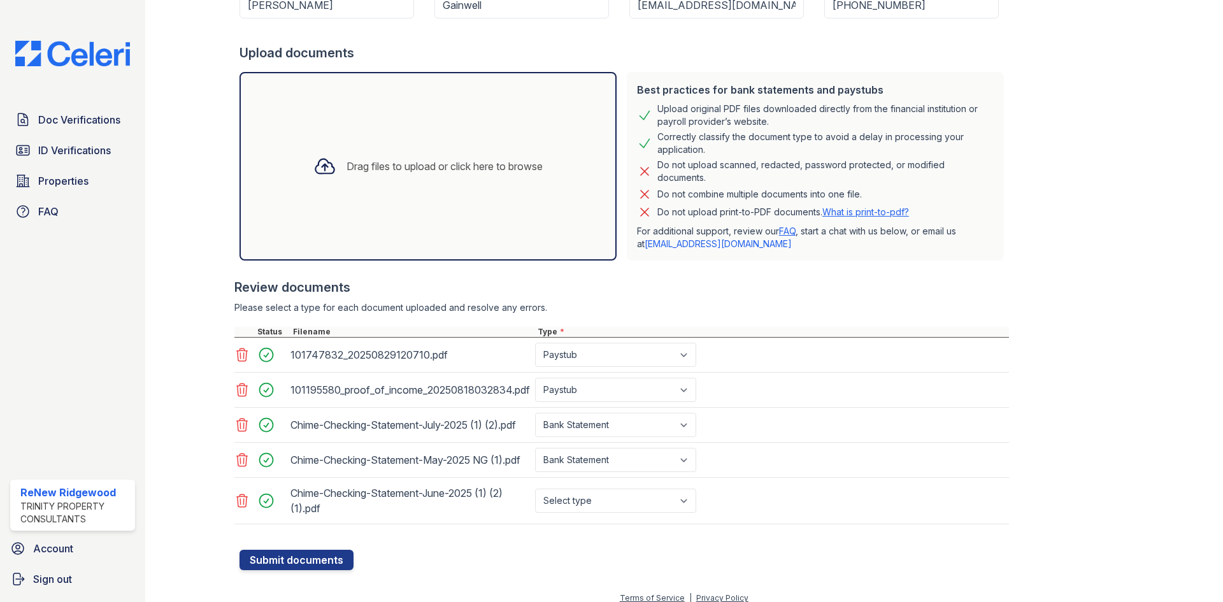
scroll to position [226, 0]
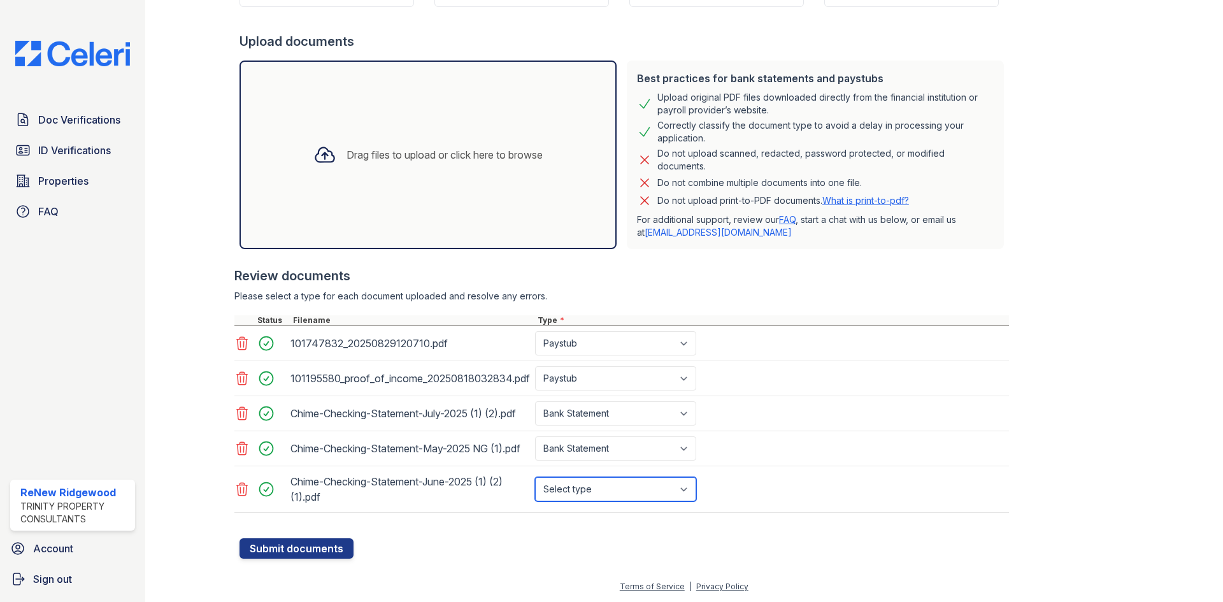
click at [599, 489] on select "Select type Paystub Bank Statement Offer Letter Tax Documents Benefit Award Let…" at bounding box center [615, 489] width 161 height 24
click at [699, 303] on div at bounding box center [621, 309] width 774 height 13
click at [633, 481] on select "Select type Paystub Bank Statement Offer Letter Tax Documents Benefit Award Let…" at bounding box center [615, 489] width 161 height 24
select select "bank_statement"
click at [535, 477] on select "Select type Paystub Bank Statement Offer Letter Tax Documents Benefit Award Let…" at bounding box center [615, 489] width 161 height 24
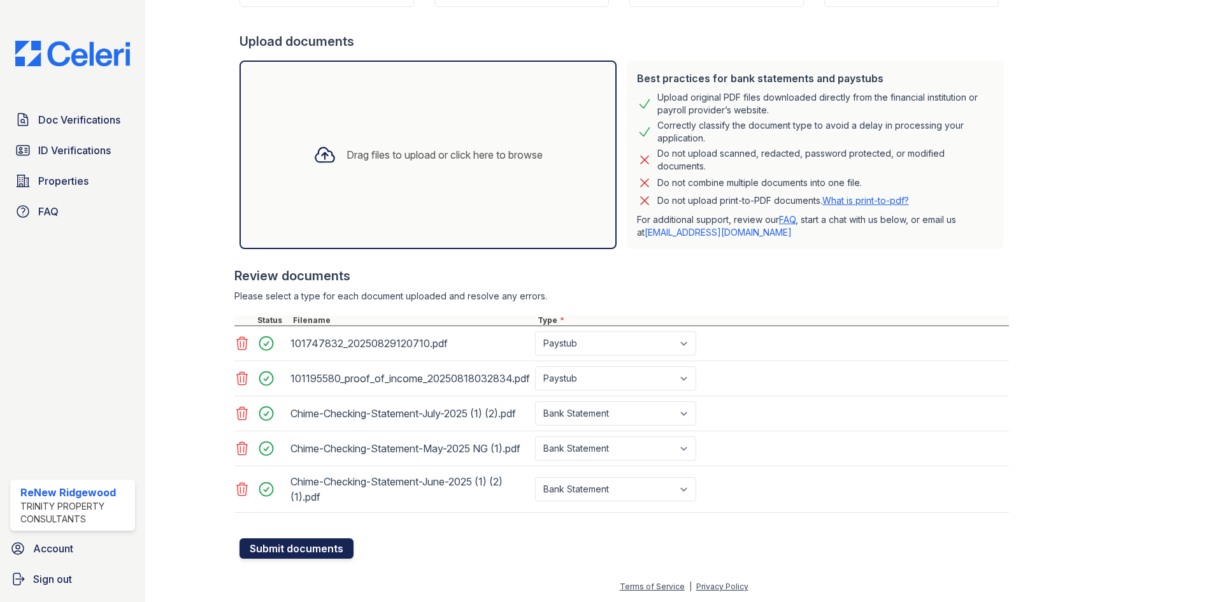
click at [334, 550] on button "Submit documents" at bounding box center [296, 548] width 114 height 20
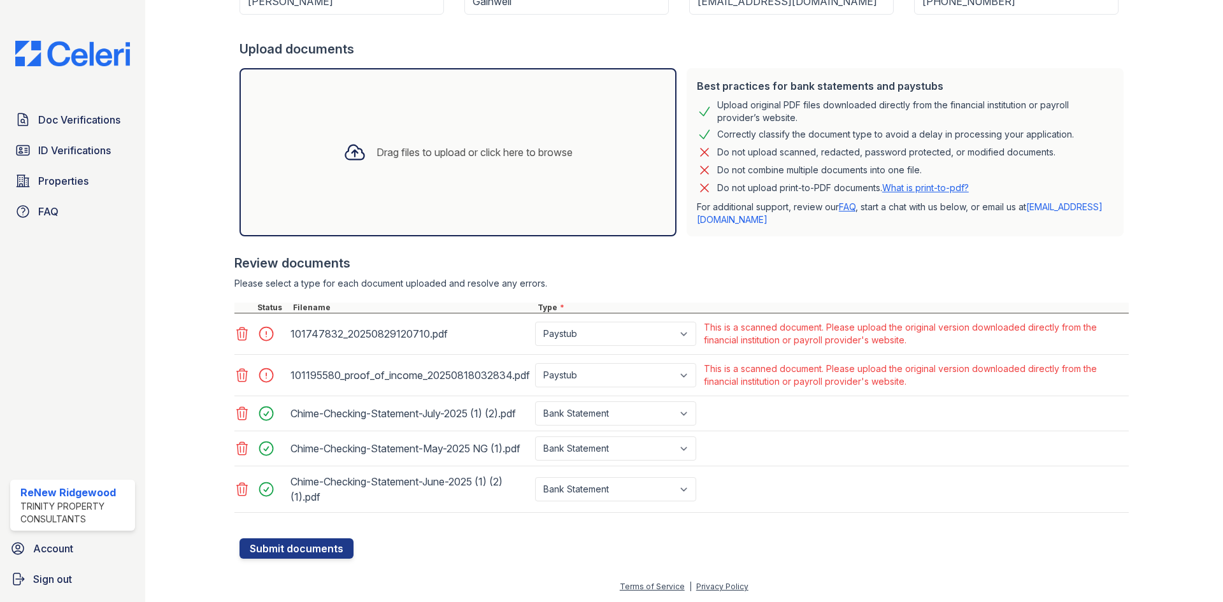
scroll to position [254, 0]
click at [640, 363] on select "Paystub Bank Statement Offer Letter Tax Documents Benefit Award Letter Investme…" at bounding box center [615, 375] width 161 height 24
click at [678, 277] on div "Please select a type for each document uploaded and resolve any errors." at bounding box center [681, 283] width 894 height 13
click at [241, 367] on icon at bounding box center [241, 374] width 15 height 15
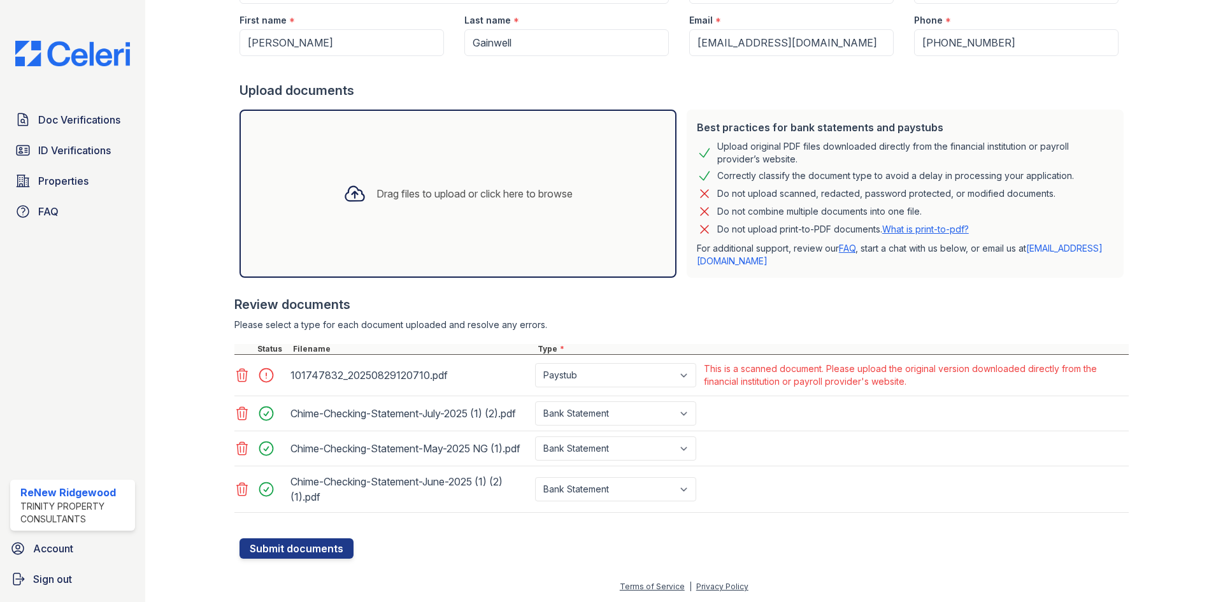
click at [238, 369] on icon at bounding box center [242, 375] width 11 height 13
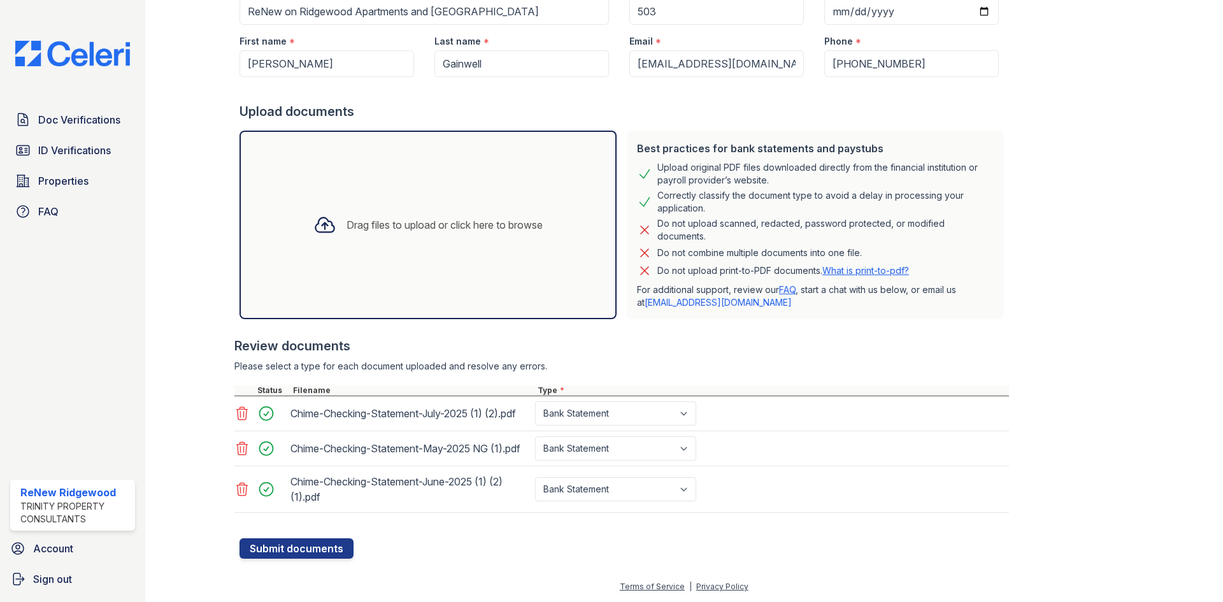
scroll to position [192, 0]
click at [332, 555] on button "Submit documents" at bounding box center [296, 548] width 114 height 20
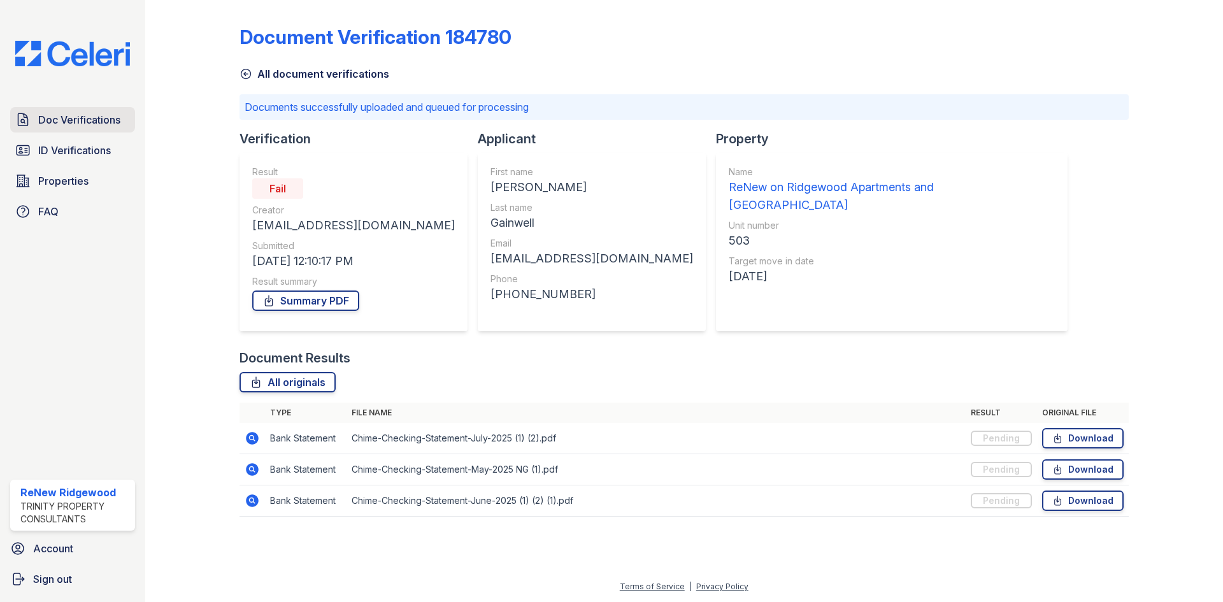
click at [120, 113] on span "Doc Verifications" at bounding box center [79, 119] width 82 height 15
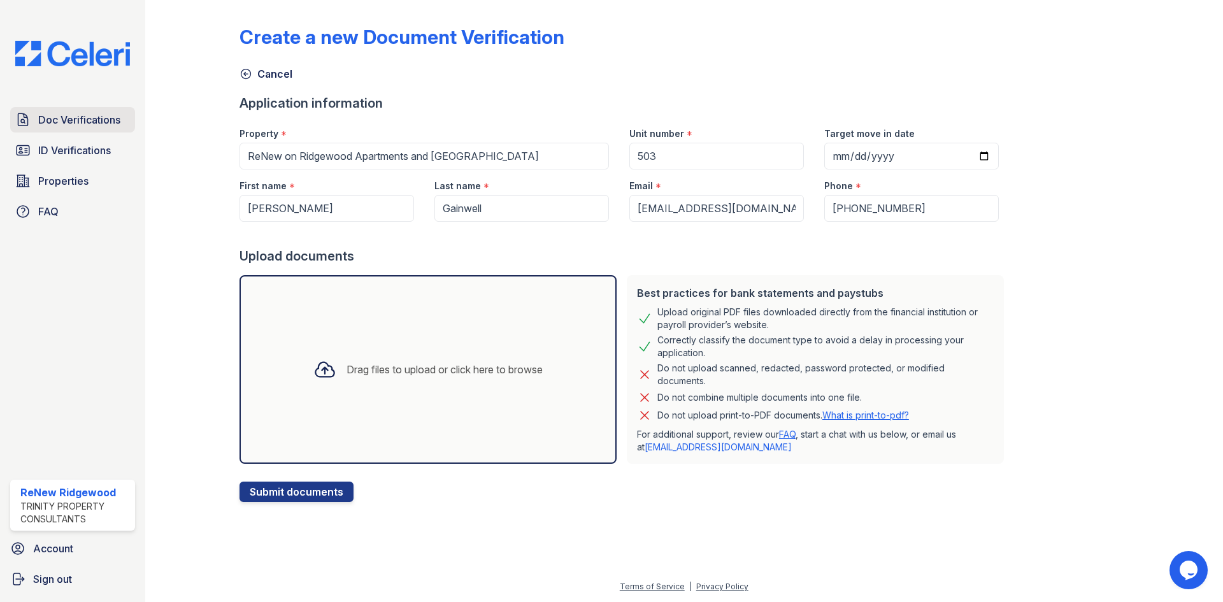
click at [89, 118] on span "Doc Verifications" at bounding box center [79, 119] width 82 height 15
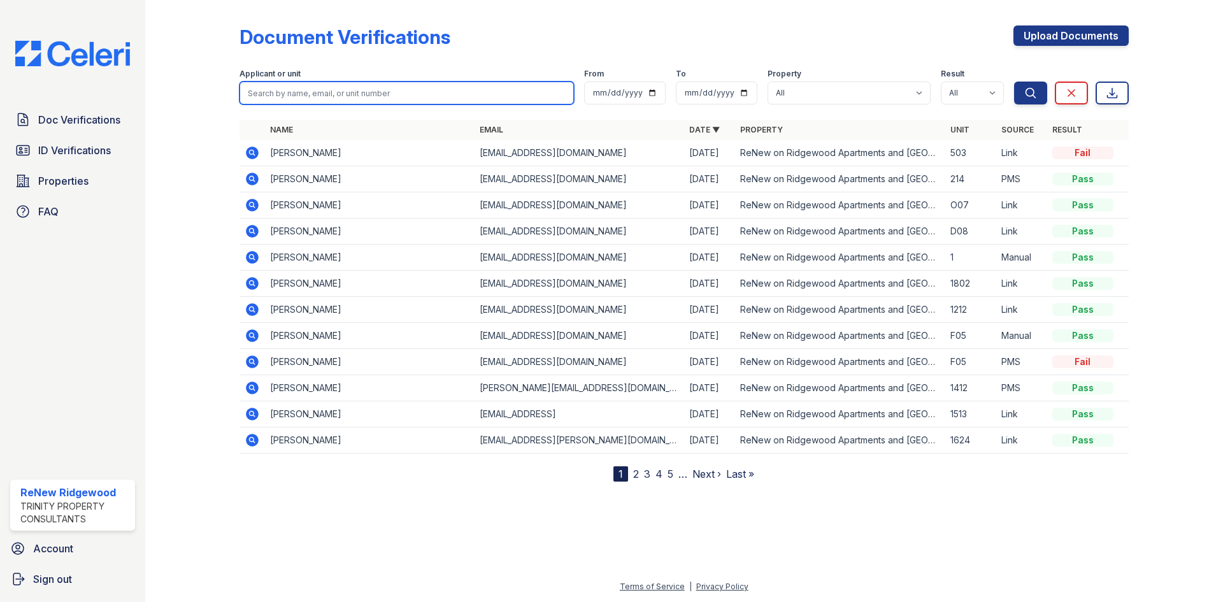
click at [294, 94] on input "search" at bounding box center [406, 93] width 334 height 23
type input "domonique"
click at [1014, 82] on button "Search" at bounding box center [1030, 93] width 33 height 23
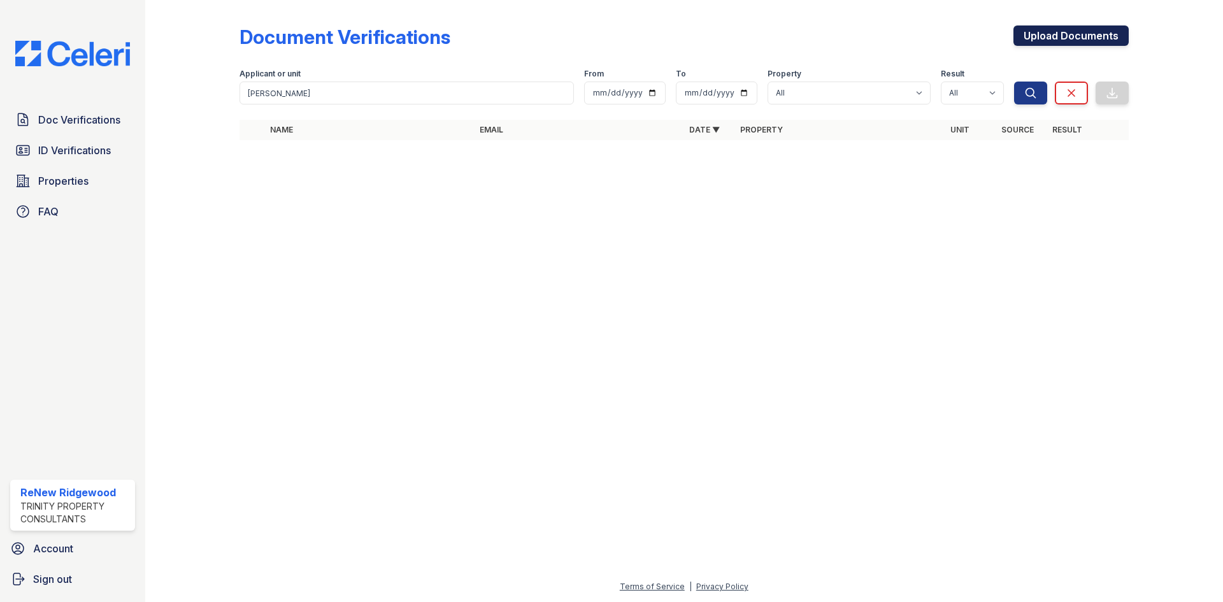
click at [1048, 38] on link "Upload Documents" at bounding box center [1070, 35] width 115 height 20
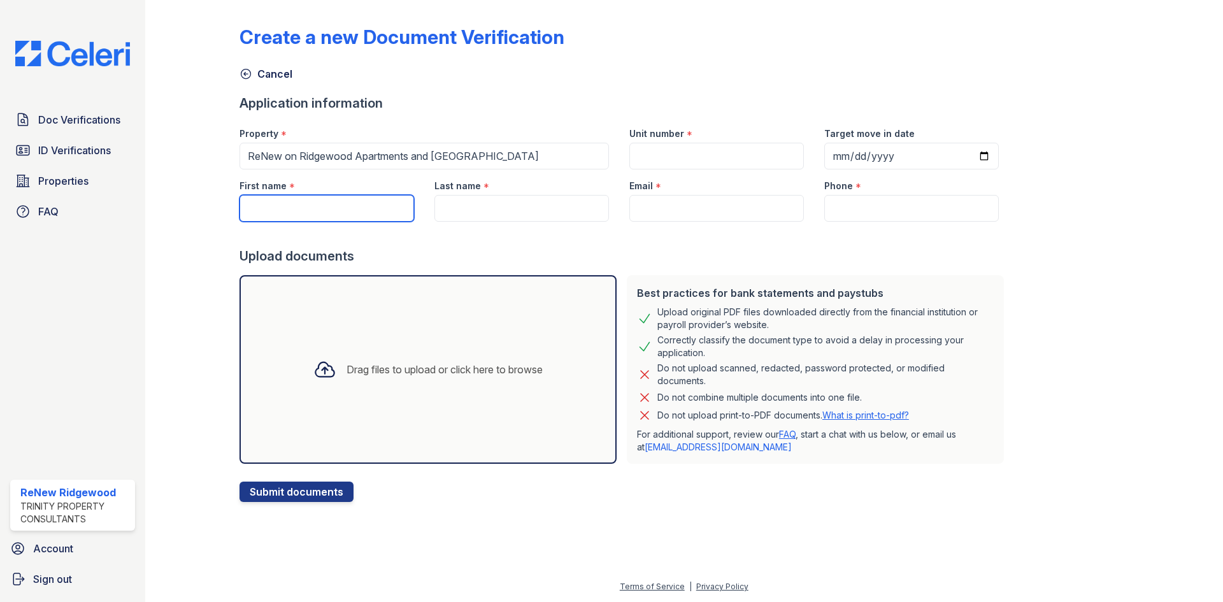
click at [342, 203] on input "First name" at bounding box center [326, 208] width 175 height 27
click at [701, 151] on input "Unit number" at bounding box center [716, 156] width 175 height 27
click at [1060, 98] on div "Create a new Document Verification Cancel Application information Property * Re…" at bounding box center [683, 253] width 889 height 497
click at [695, 162] on input "Unit number" at bounding box center [716, 156] width 175 height 27
click at [99, 68] on div "Doc Verifications ID Verifications Properties FAQ ReNew Ridgewood Trinity Prope…" at bounding box center [72, 301] width 145 height 602
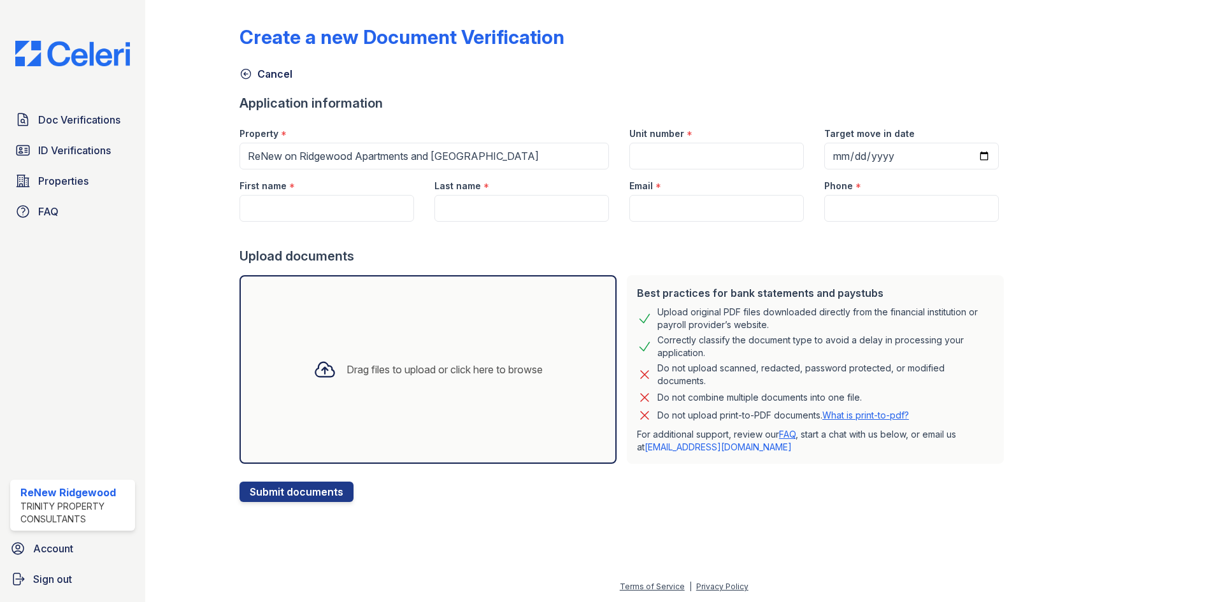
click at [104, 53] on img at bounding box center [72, 53] width 135 height 25
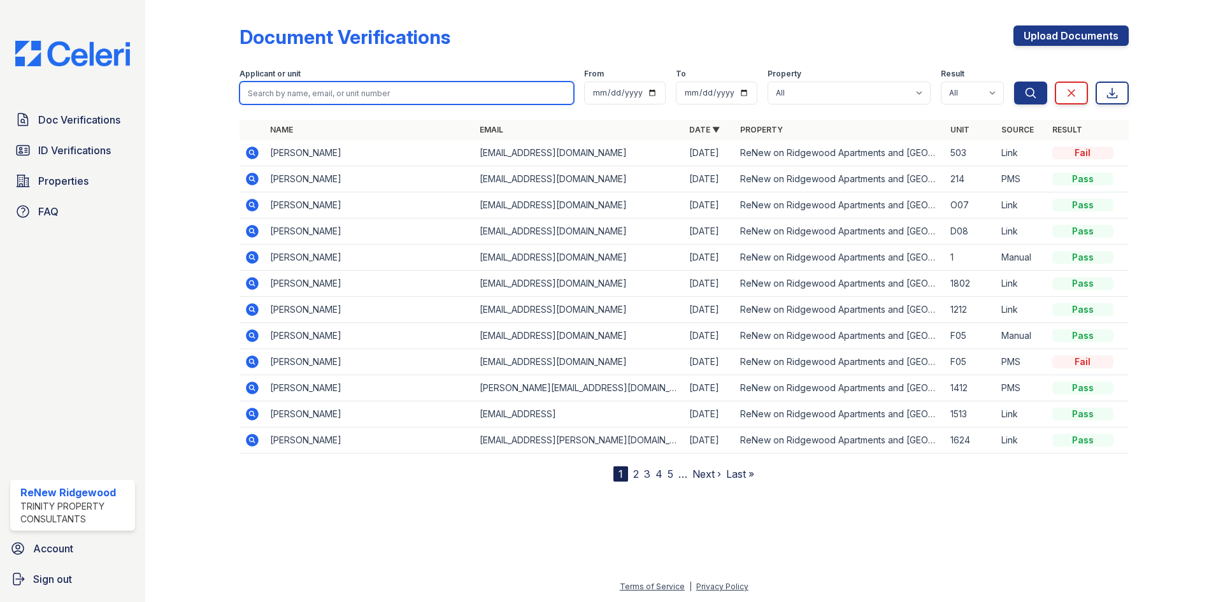
click at [431, 92] on input "search" at bounding box center [406, 93] width 334 height 23
paste input "[PERSON_NAME]"
type input "[PERSON_NAME]"
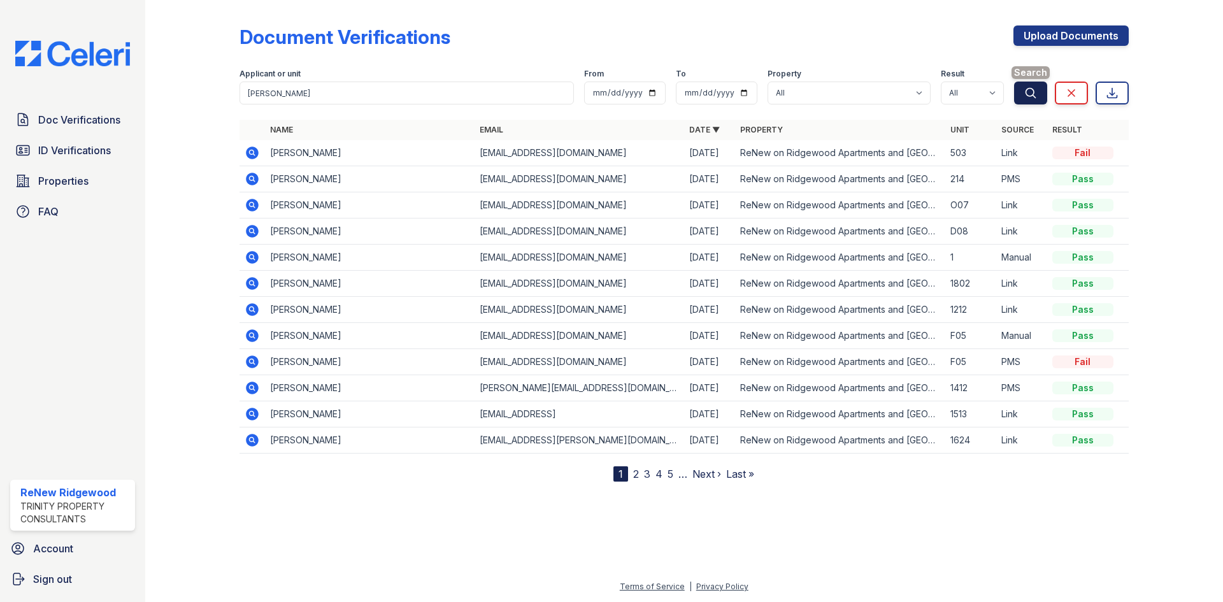
click at [1025, 94] on icon "submit" at bounding box center [1030, 93] width 13 height 13
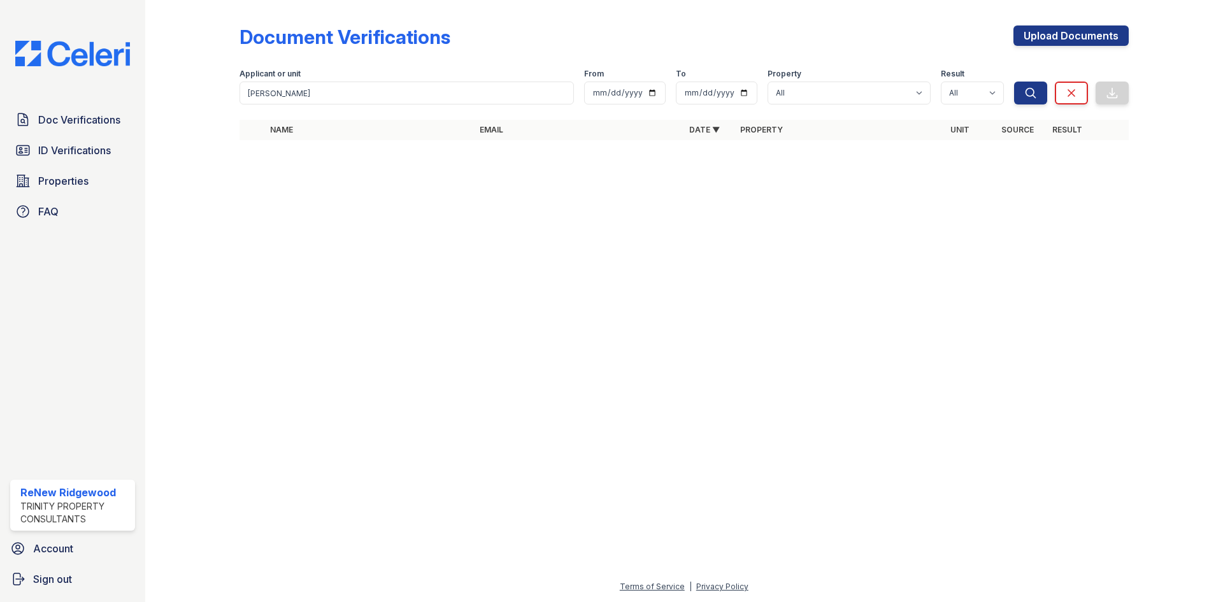
click at [1025, 94] on icon "submit" at bounding box center [1030, 93] width 13 height 13
click at [1046, 32] on link "Upload Documents" at bounding box center [1070, 35] width 115 height 20
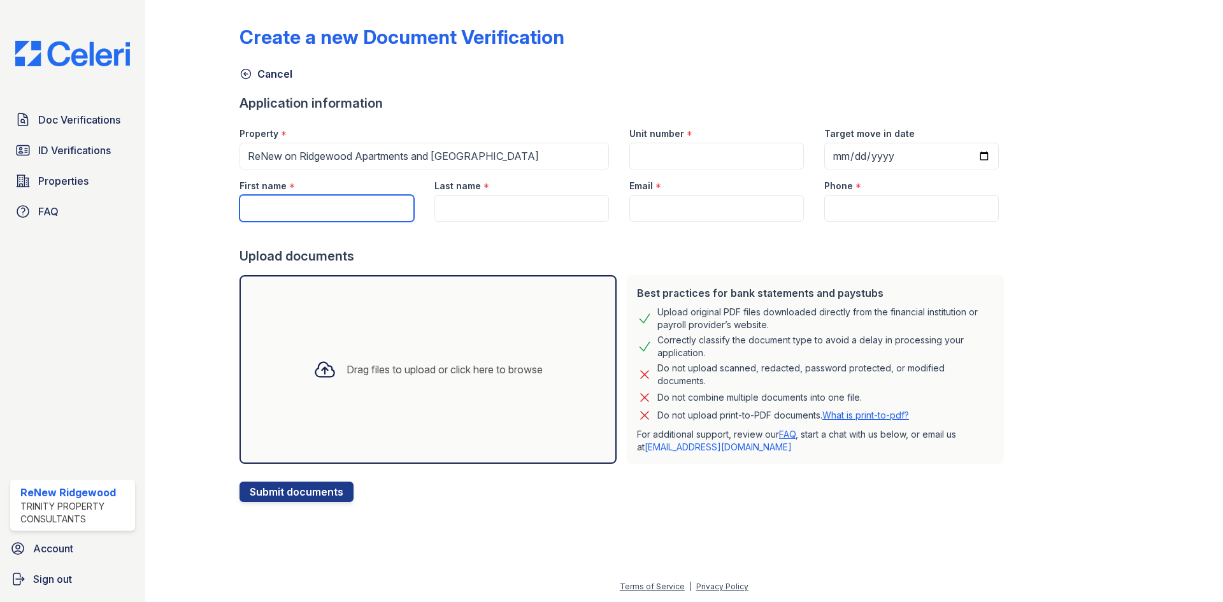
click at [328, 201] on input "First name" at bounding box center [326, 208] width 175 height 27
paste input "Dominique Burks"
drag, startPoint x: 299, startPoint y: 207, endPoint x: 379, endPoint y: 222, distance: 81.6
click at [379, 222] on form "Application information Property * ReNew on Ridgewood Apartments and Townhomes …" at bounding box center [623, 298] width 769 height 408
type input "Dominique"
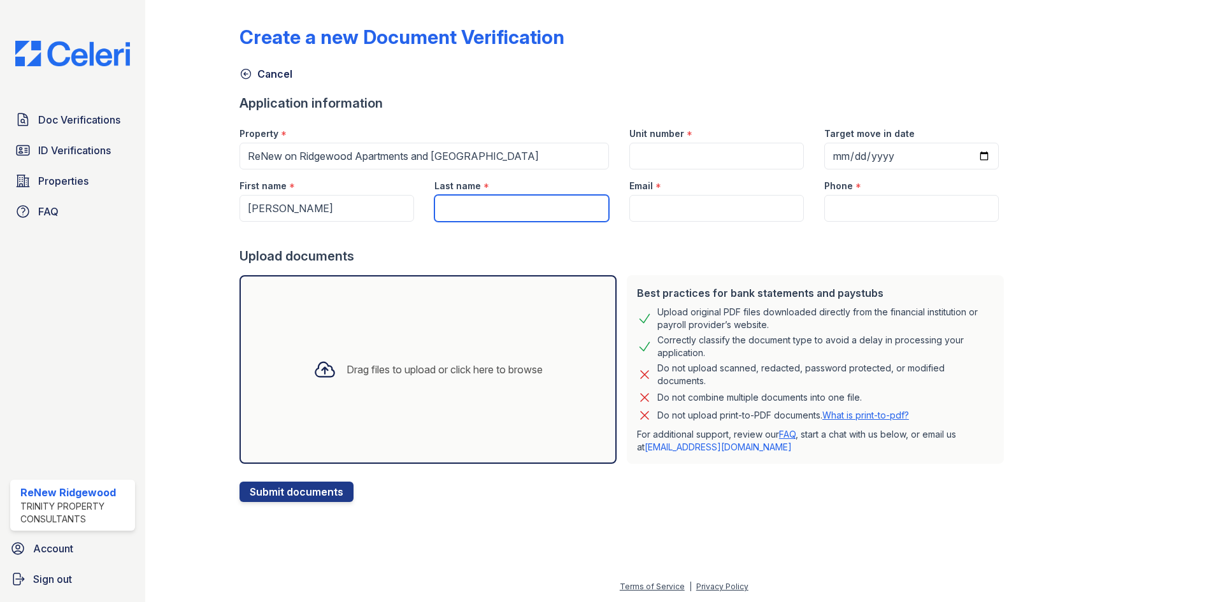
paste input "Dominique Burks"
drag, startPoint x: 493, startPoint y: 209, endPoint x: 443, endPoint y: 217, distance: 50.3
click at [443, 217] on input "Dominique Burks" at bounding box center [521, 208] width 175 height 27
type input "Burks"
click at [660, 158] on input "Unit number" at bounding box center [716, 156] width 175 height 27
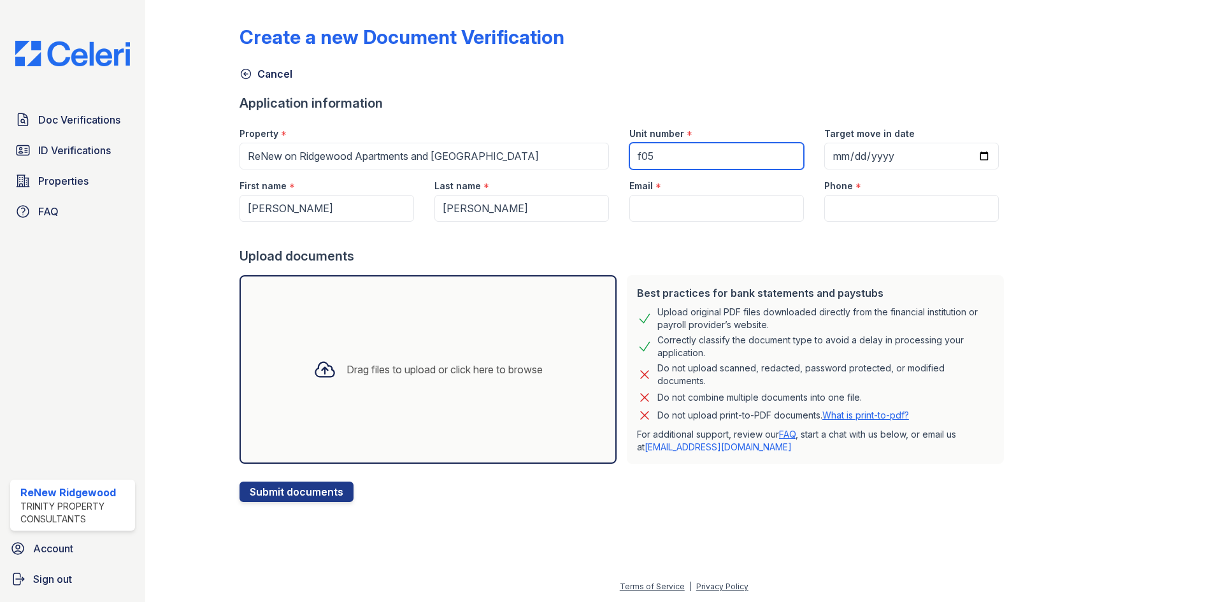
type input "f05"
click at [963, 162] on input "Target move in date" at bounding box center [911, 156] width 175 height 27
click at [965, 159] on input "Target move in date" at bounding box center [911, 156] width 175 height 27
type input "2025-09-12"
click at [678, 215] on input "Email" at bounding box center [716, 208] width 175 height 27
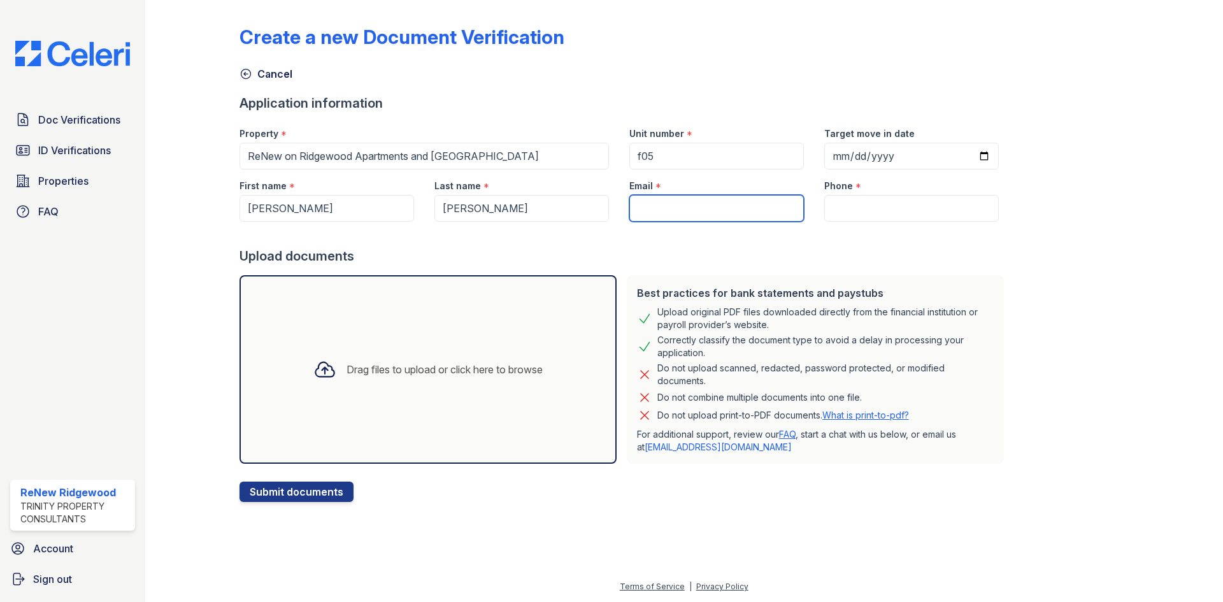
click at [673, 206] on input "Email" at bounding box center [716, 208] width 175 height 27
paste input "dominique_s_burkes@yahoo.com"
type input "dominique_s_burkes@yahoo.com"
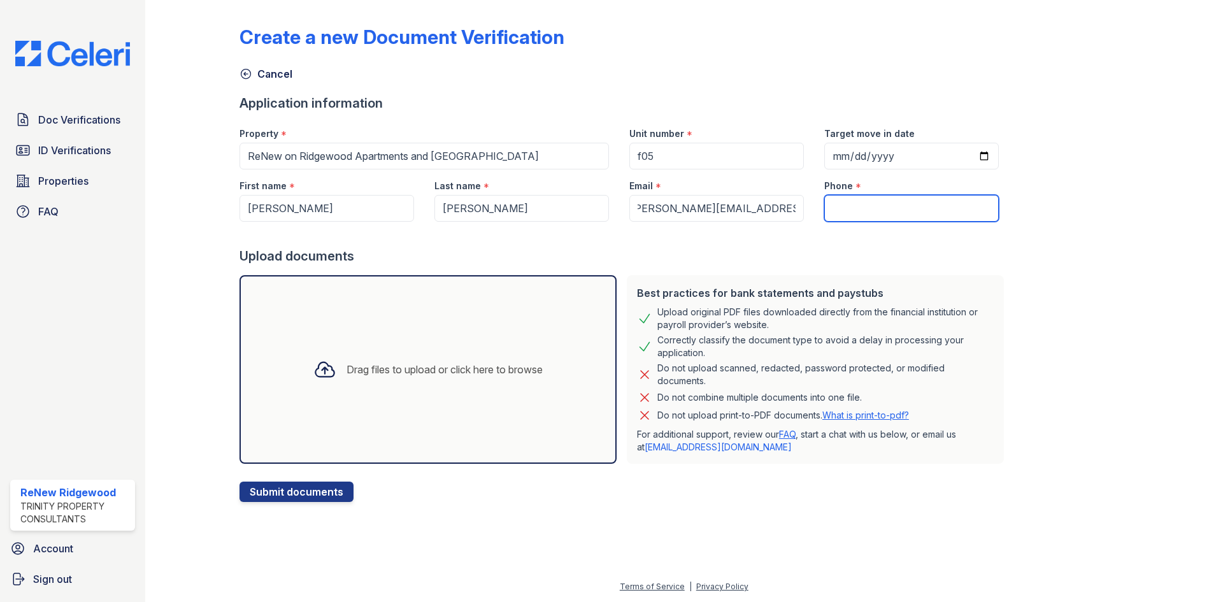
click at [848, 210] on input "Phone" at bounding box center [911, 208] width 175 height 27
click at [894, 197] on input "Phone" at bounding box center [911, 208] width 175 height 27
paste input "(769) 274-5892"
type input "(769) 274-5892"
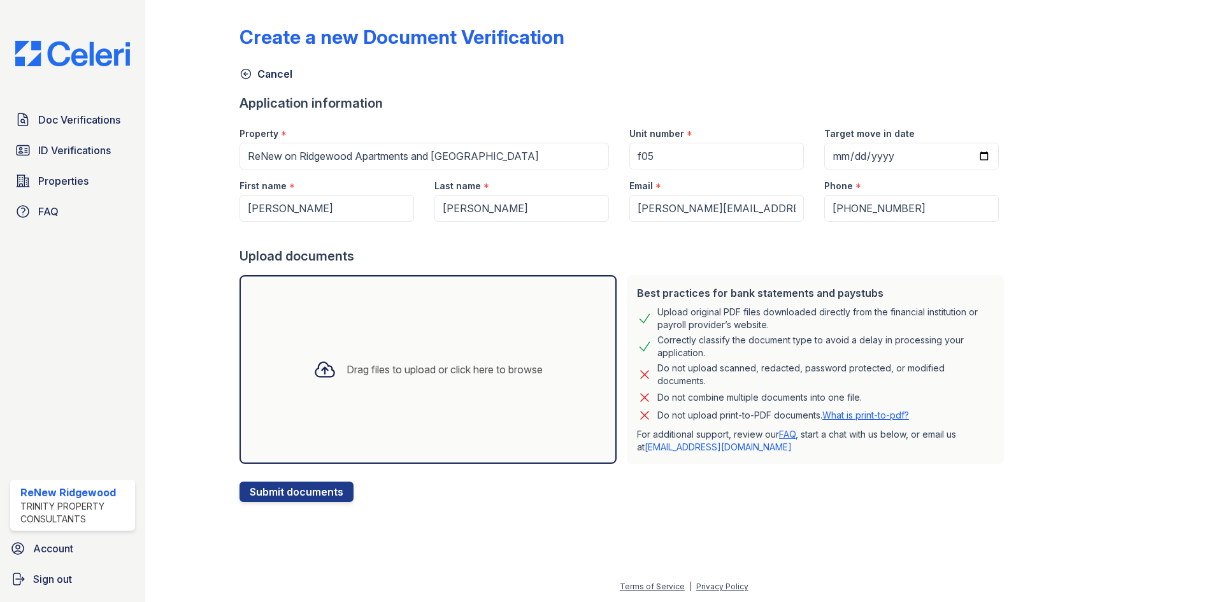
click at [410, 380] on div "Drag files to upload or click here to browse" at bounding box center [428, 369] width 250 height 43
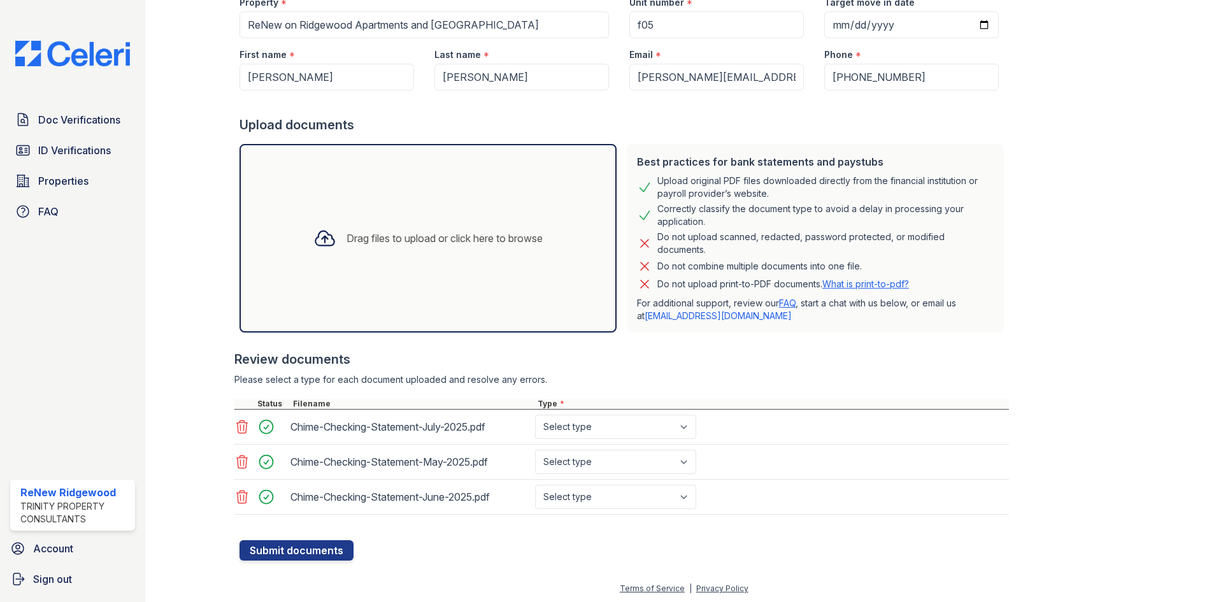
scroll to position [133, 0]
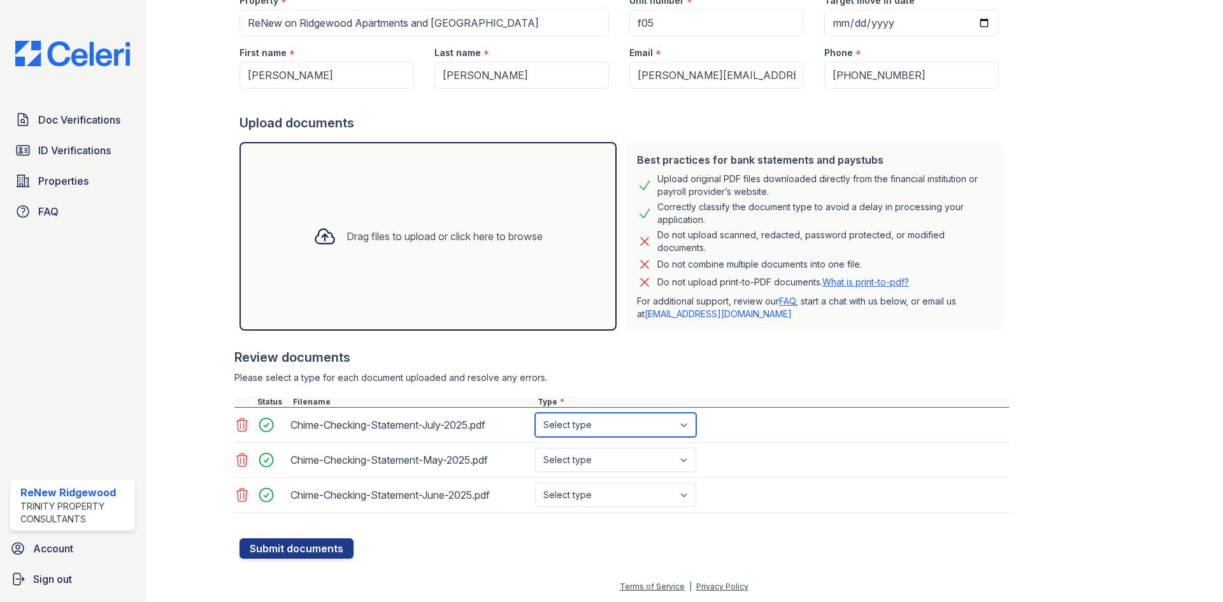
click at [665, 425] on select "Select type Paystub Bank Statement Offer Letter Tax Documents Benefit Award Let…" at bounding box center [615, 425] width 161 height 24
select select "bank_statement"
click at [535, 413] on select "Select type Paystub Bank Statement Offer Letter Tax Documents Benefit Award Let…" at bounding box center [615, 425] width 161 height 24
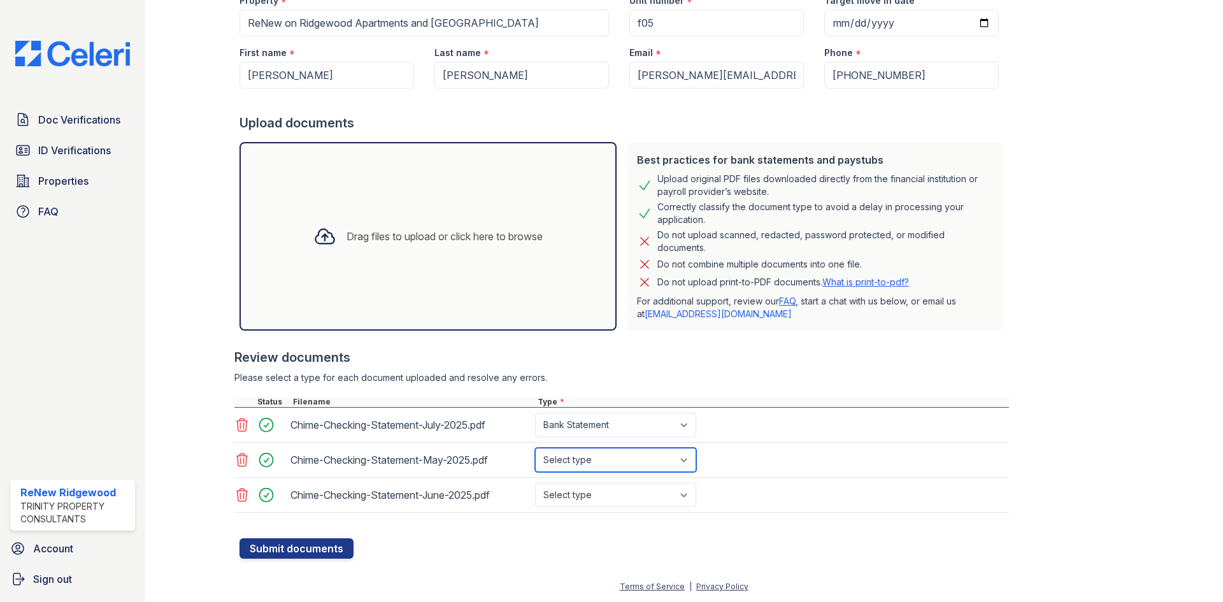
click at [657, 453] on select "Select type Paystub Bank Statement Offer Letter Tax Documents Benefit Award Let…" at bounding box center [615, 460] width 161 height 24
select select "bank_statement"
click at [535, 448] on select "Select type Paystub Bank Statement Offer Letter Tax Documents Benefit Award Let…" at bounding box center [615, 460] width 161 height 24
click at [647, 491] on select "Select type Paystub Bank Statement Offer Letter Tax Documents Benefit Award Let…" at bounding box center [615, 495] width 161 height 24
select select "bank_statement"
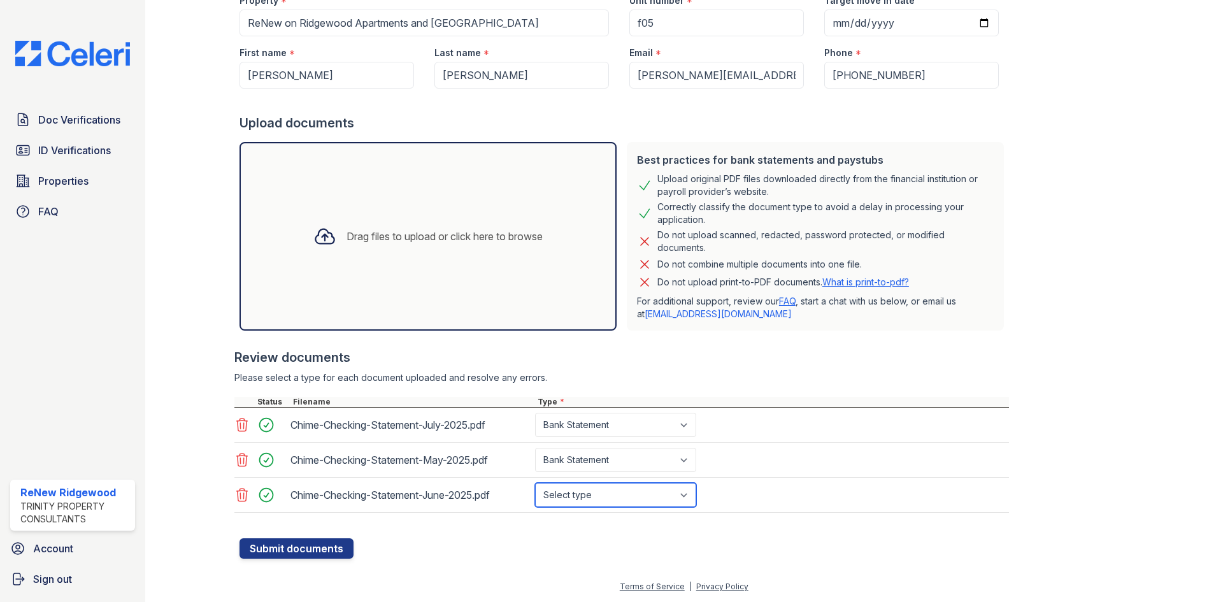
click at [535, 483] on select "Select type Paystub Bank Statement Offer Letter Tax Documents Benefit Award Let…" at bounding box center [615, 495] width 161 height 24
click at [334, 545] on button "Submit documents" at bounding box center [296, 548] width 114 height 20
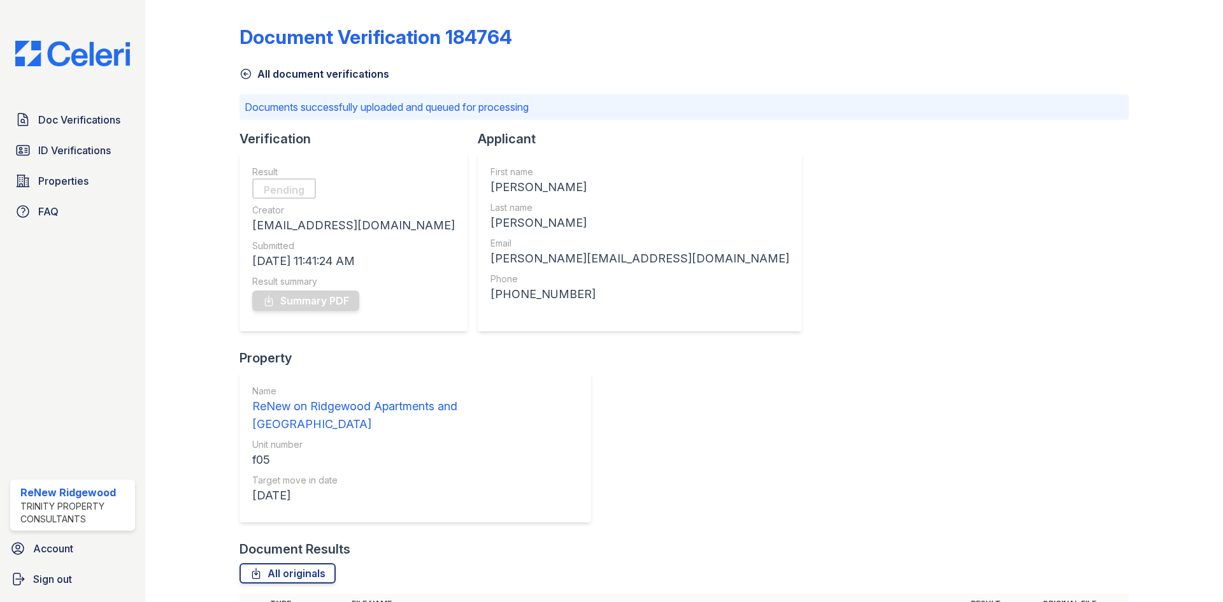
click at [260, 77] on link "All document verifications" at bounding box center [314, 73] width 150 height 15
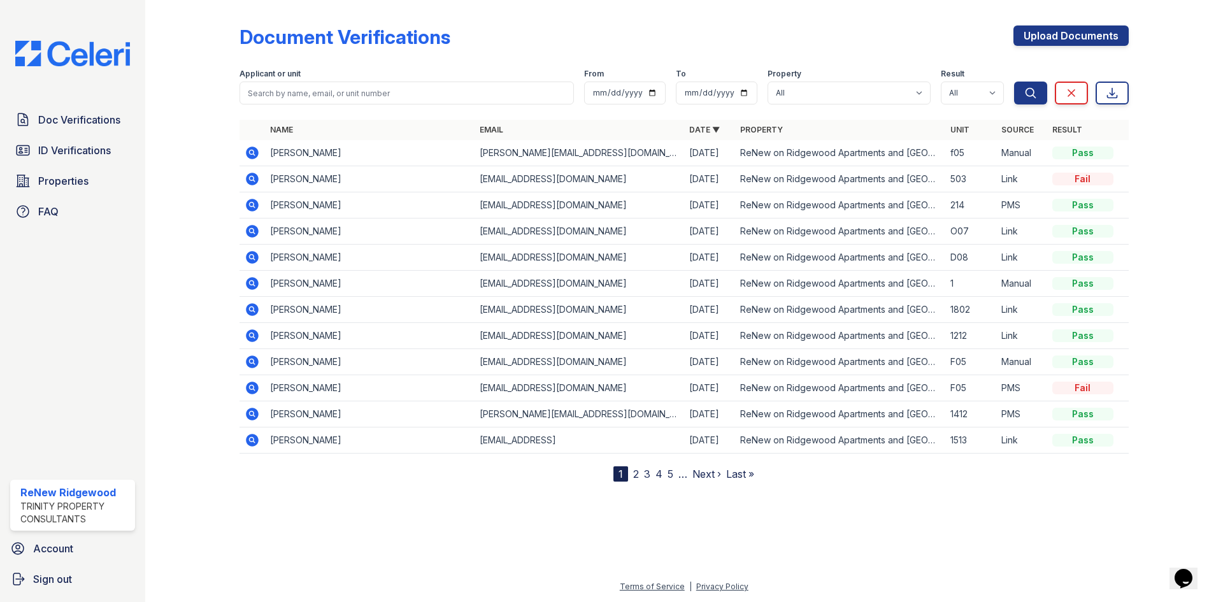
click at [253, 178] on icon at bounding box center [251, 177] width 3 height 3
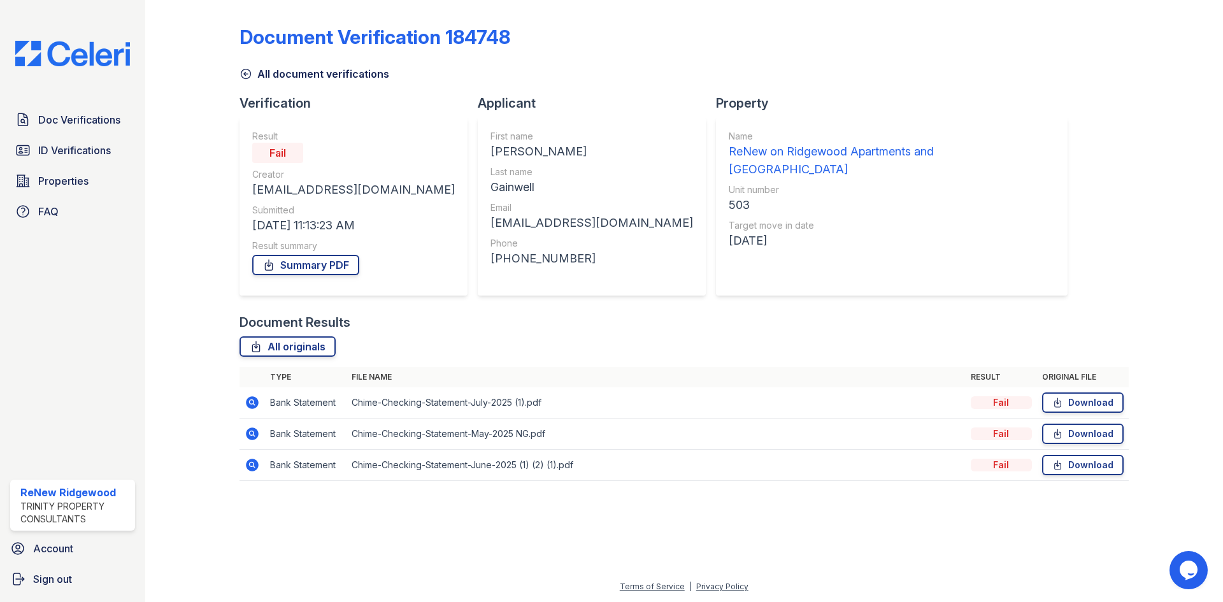
click at [249, 404] on icon at bounding box center [252, 402] width 13 height 13
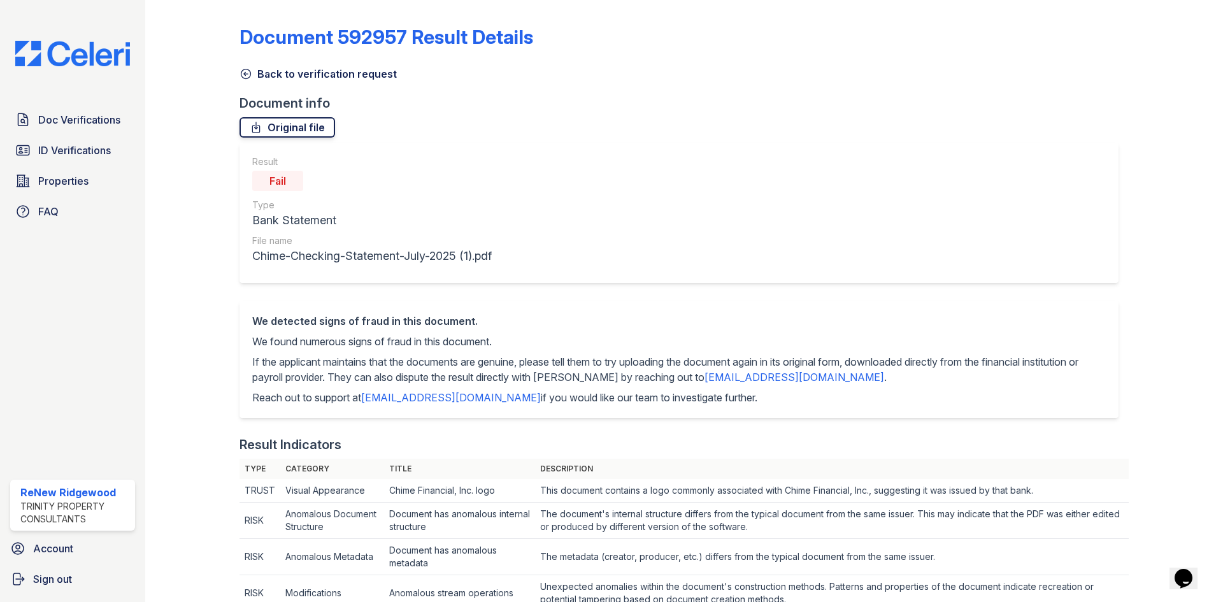
click at [292, 132] on link "Original file" at bounding box center [287, 127] width 96 height 20
click at [276, 76] on link "Back to verification request" at bounding box center [317, 73] width 157 height 15
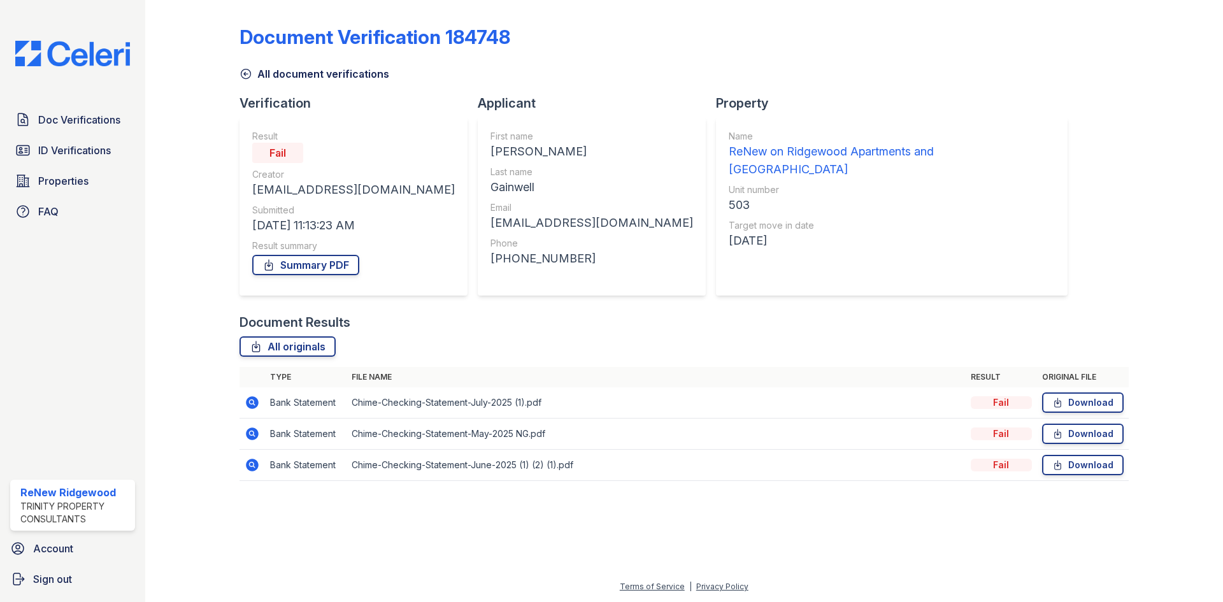
click at [249, 438] on icon at bounding box center [252, 433] width 13 height 13
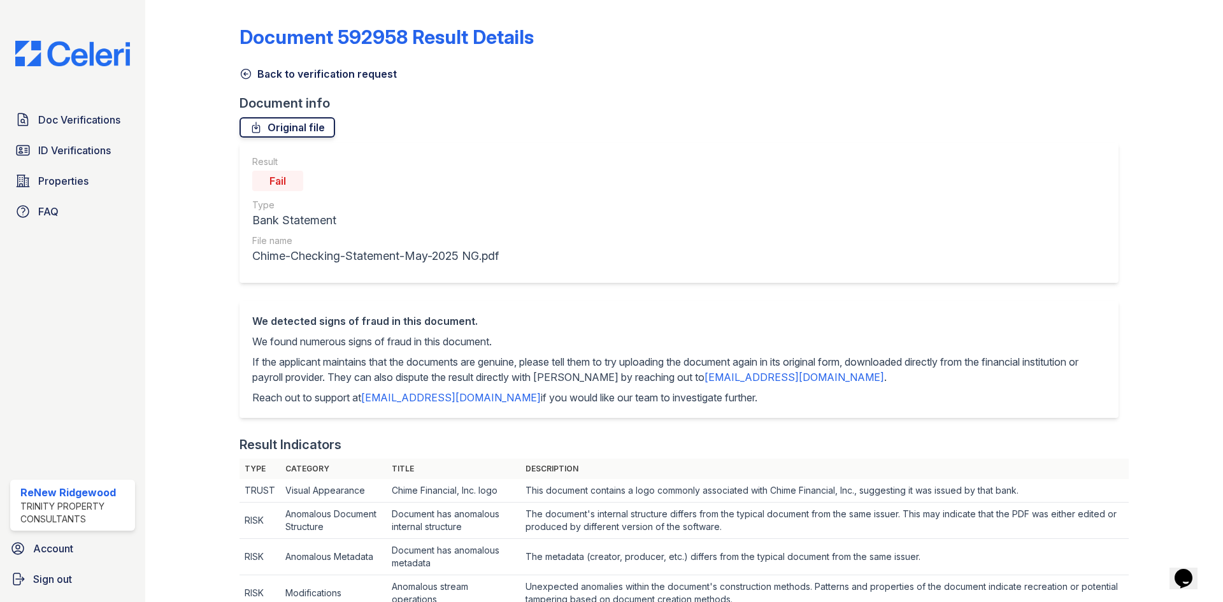
click at [277, 127] on link "Original file" at bounding box center [287, 127] width 96 height 20
click at [250, 72] on icon at bounding box center [245, 74] width 13 height 13
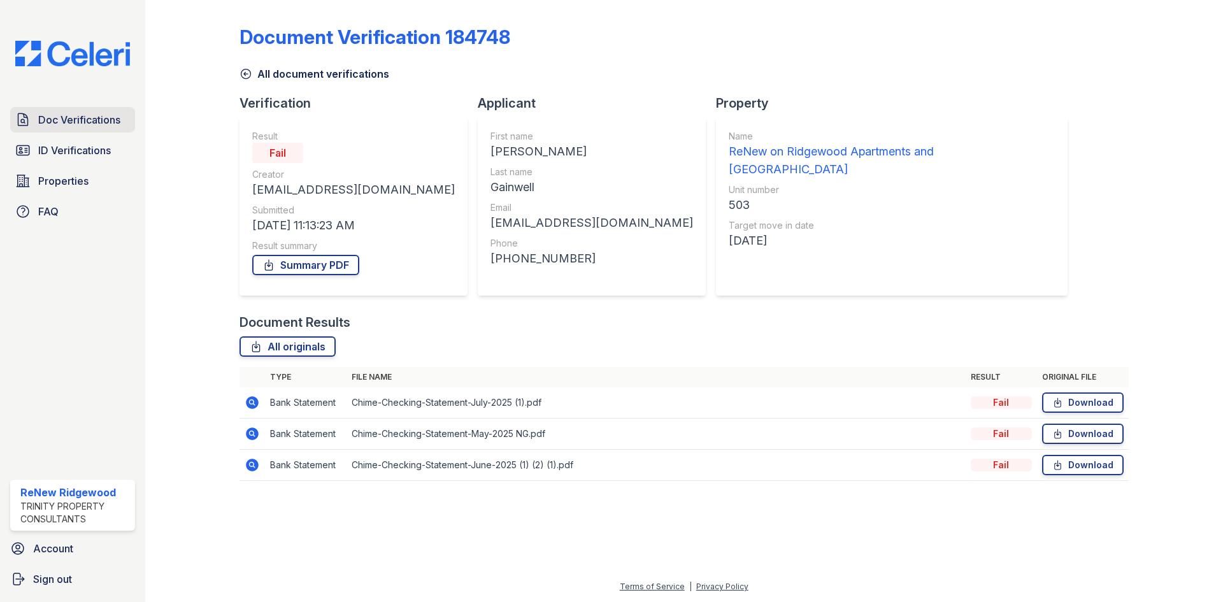
click at [101, 118] on span "Doc Verifications" at bounding box center [79, 119] width 82 height 15
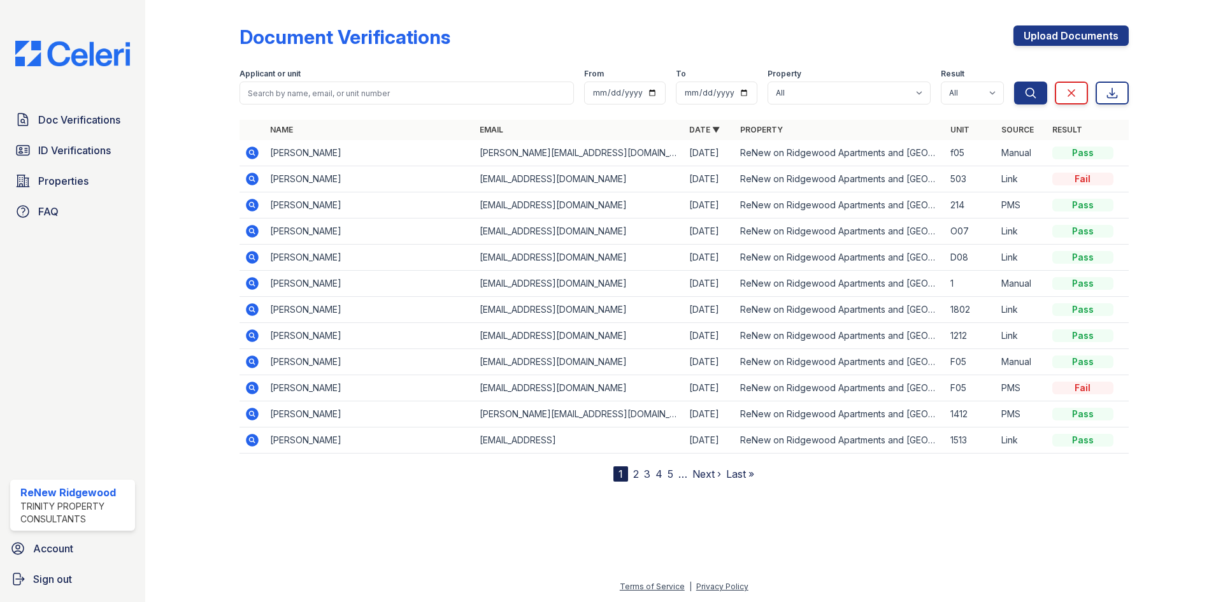
click at [252, 153] on icon at bounding box center [251, 151] width 3 height 3
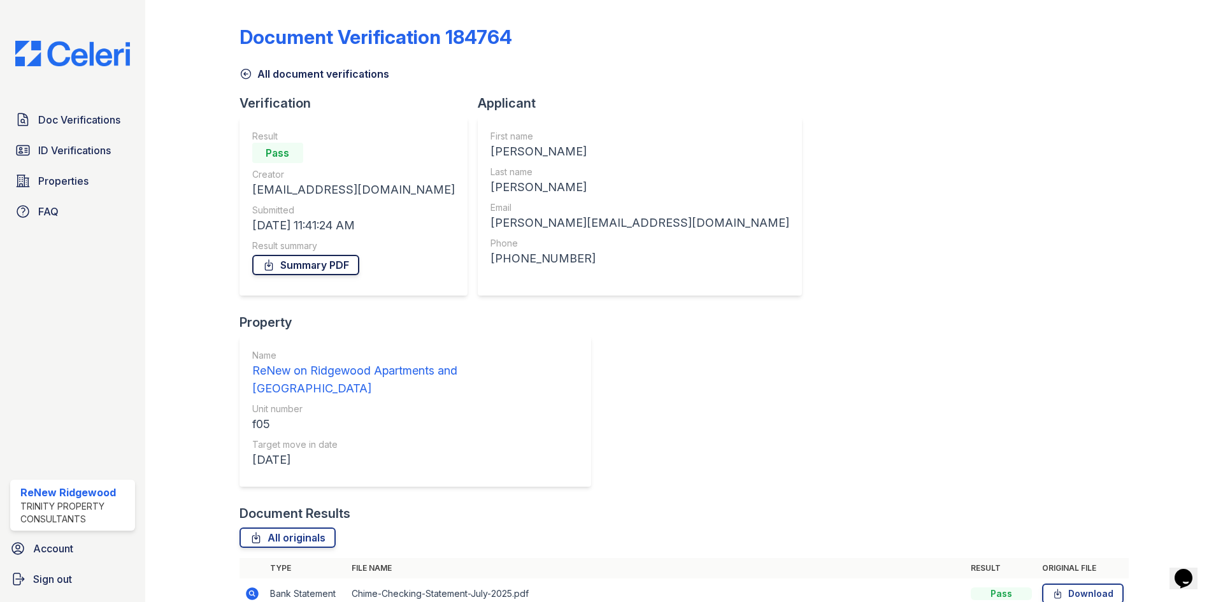
click at [334, 265] on link "Summary PDF" at bounding box center [305, 265] width 107 height 20
click at [251, 77] on icon at bounding box center [245, 74] width 13 height 13
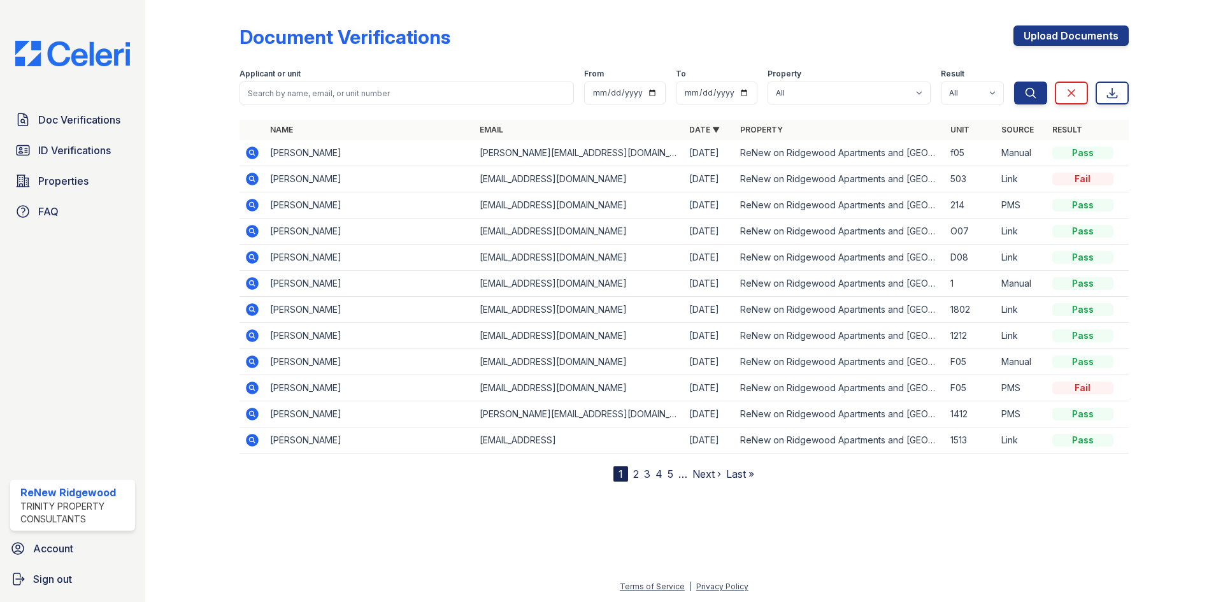
click at [252, 180] on icon at bounding box center [252, 178] width 15 height 15
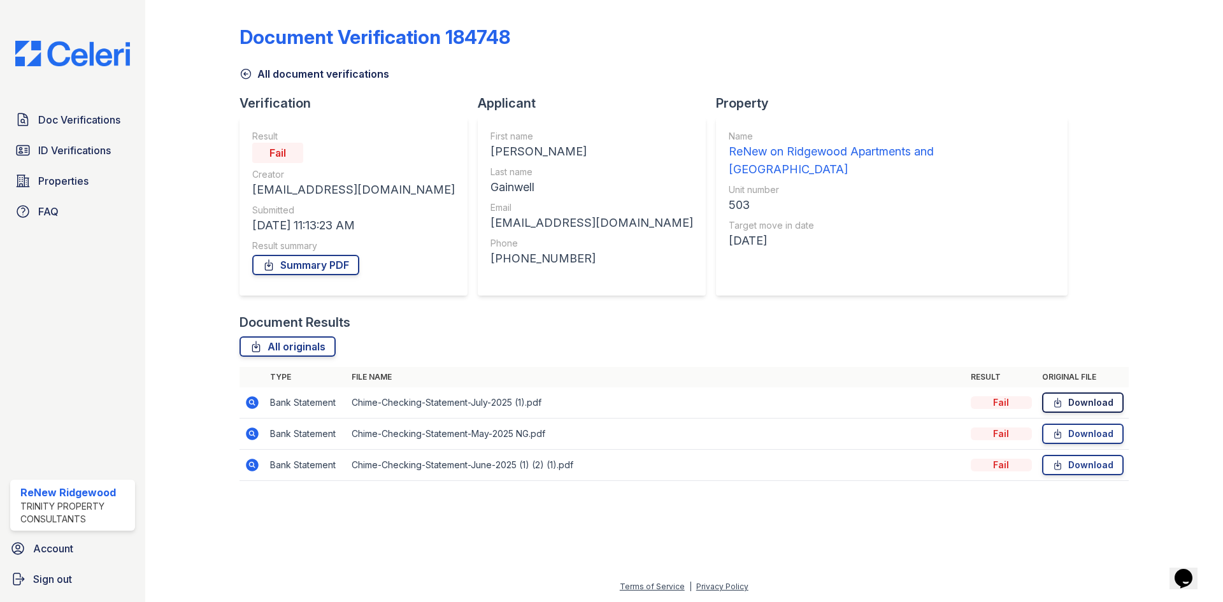
click at [1091, 399] on link "Download" at bounding box center [1083, 402] width 82 height 20
click at [1103, 429] on link "Download" at bounding box center [1083, 434] width 82 height 20
click at [632, 352] on div "All originals" at bounding box center [683, 346] width 889 height 20
click at [1104, 466] on link "Download" at bounding box center [1083, 465] width 82 height 20
click at [110, 120] on span "Doc Verifications" at bounding box center [79, 119] width 82 height 15
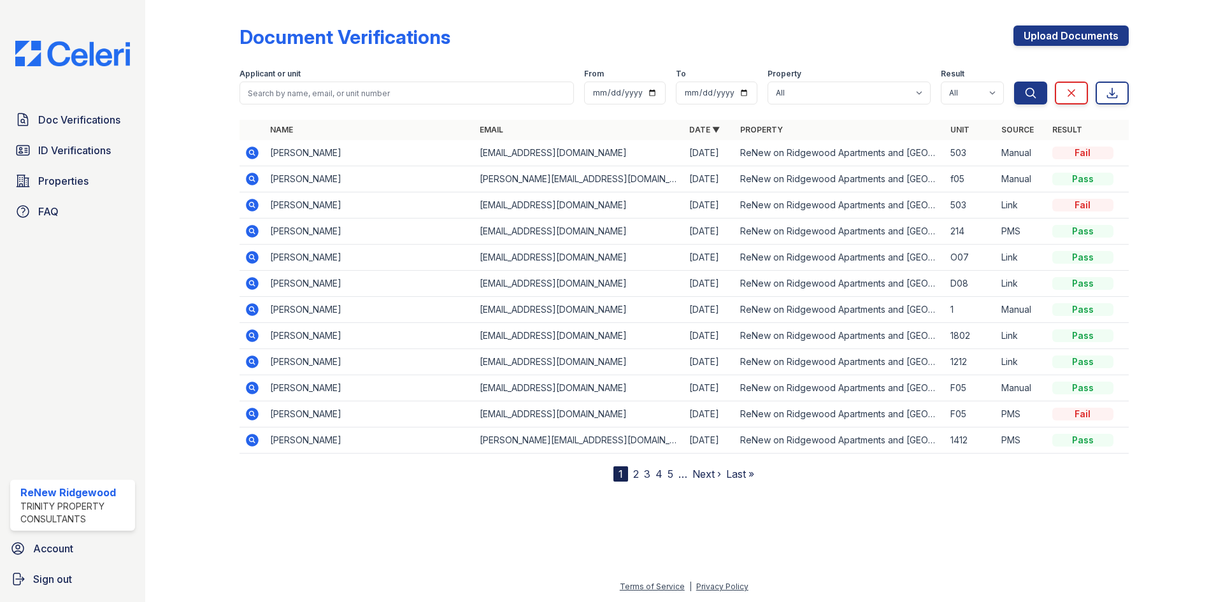
click at [245, 153] on icon at bounding box center [252, 152] width 15 height 15
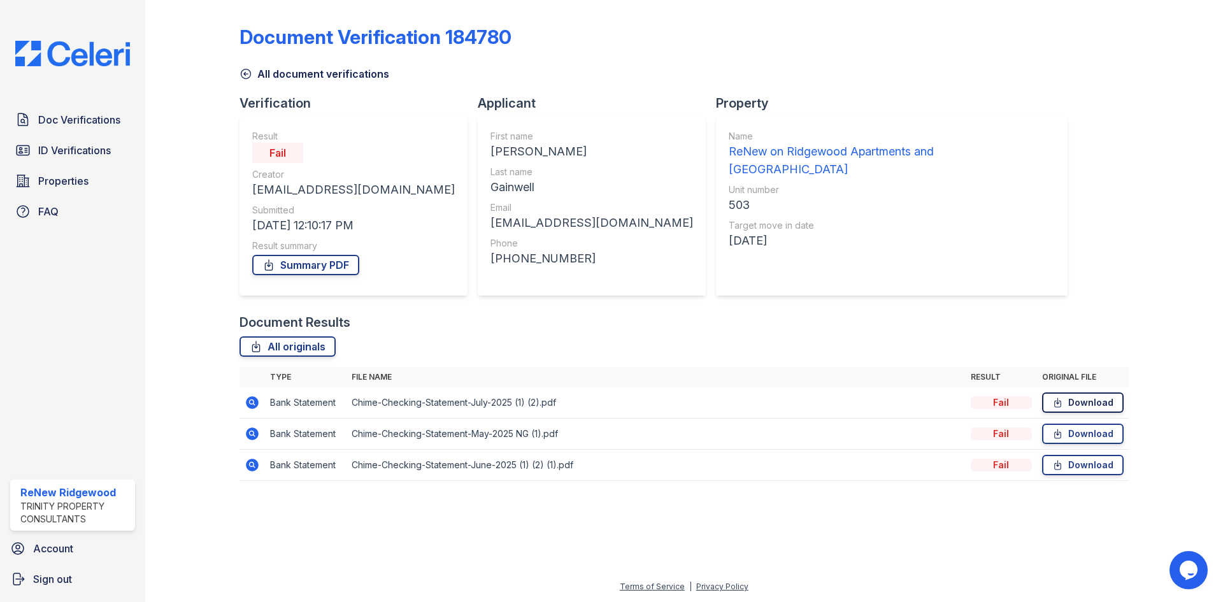
click at [1067, 406] on link "Download" at bounding box center [1083, 402] width 82 height 20
